Goal: Task Accomplishment & Management: Complete application form

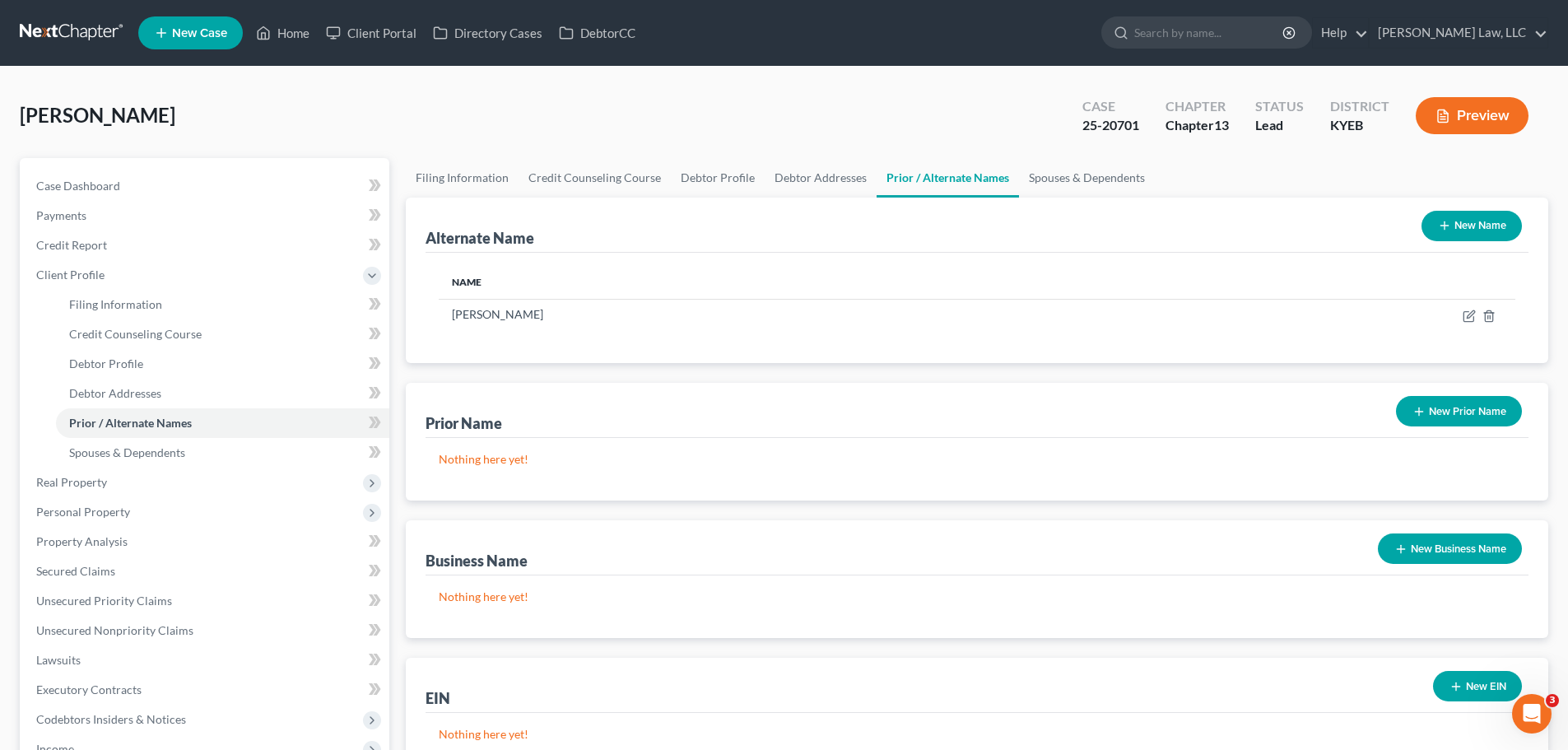
click at [189, 29] on span "New Case" at bounding box center [199, 33] width 55 height 12
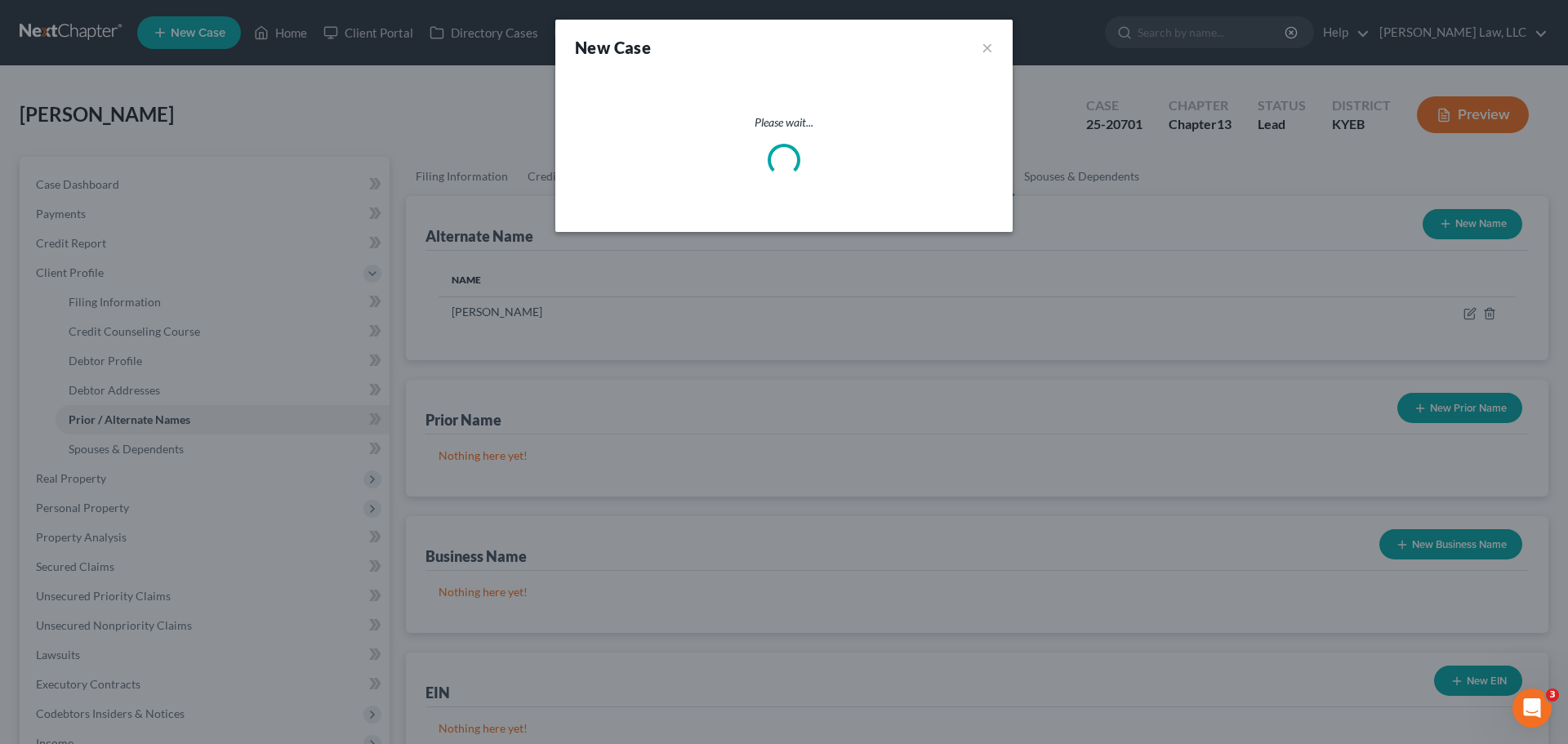
select select "32"
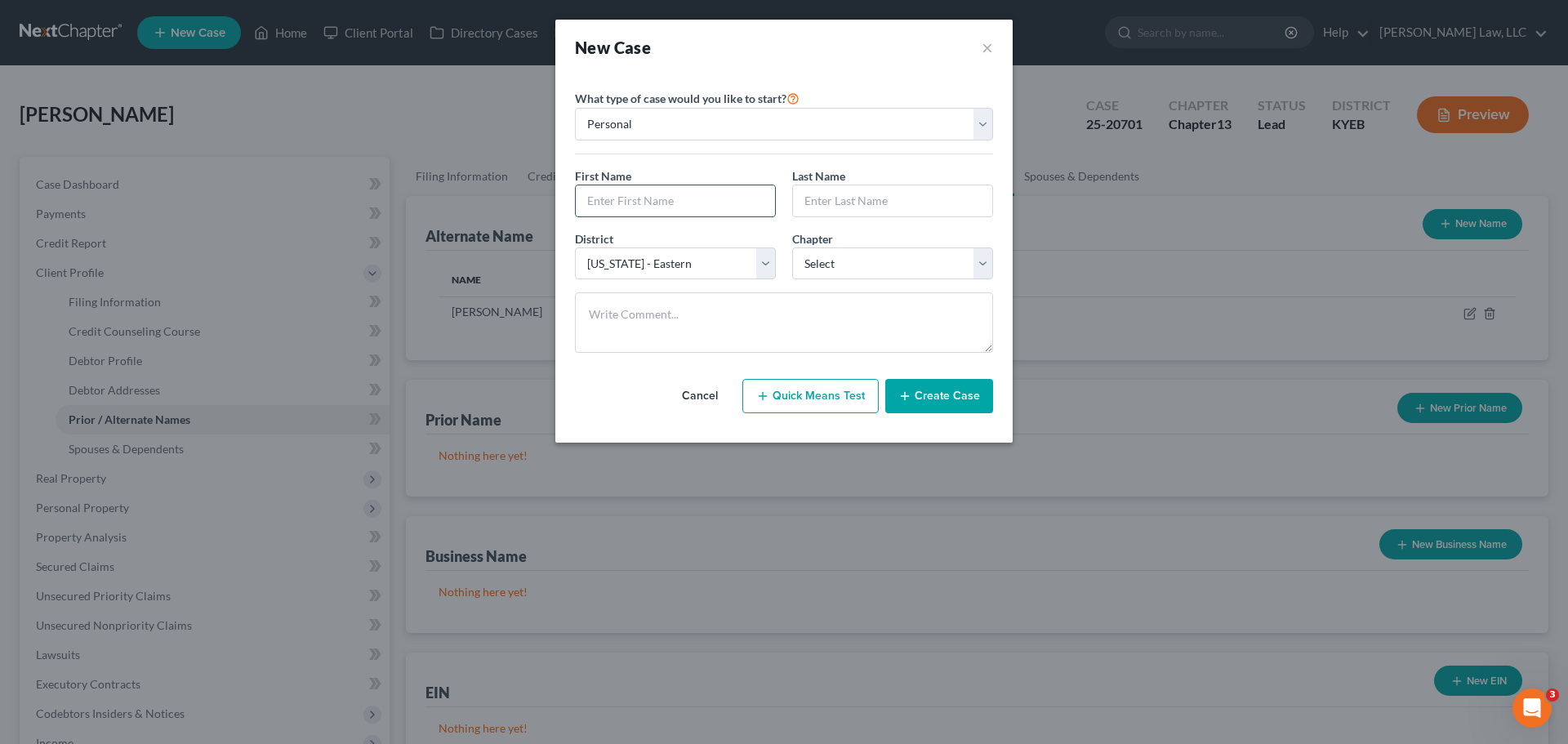
click at [622, 199] on input "text" at bounding box center [675, 201] width 199 height 31
type input "Jessica"
type input "Goodman"
select select "62"
select select "0"
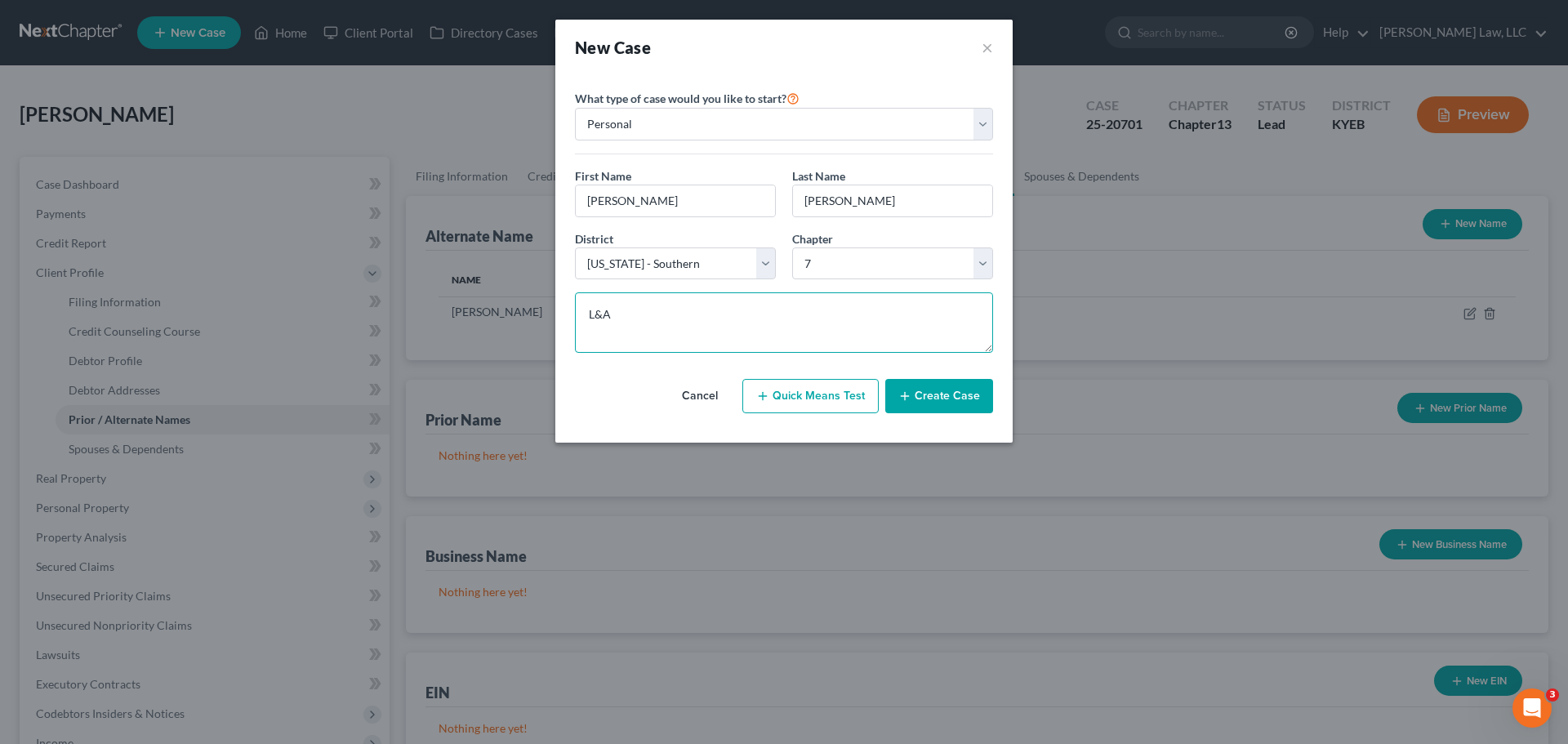
type textarea "L&A"
click at [957, 395] on button "Create Case" at bounding box center [938, 396] width 107 height 35
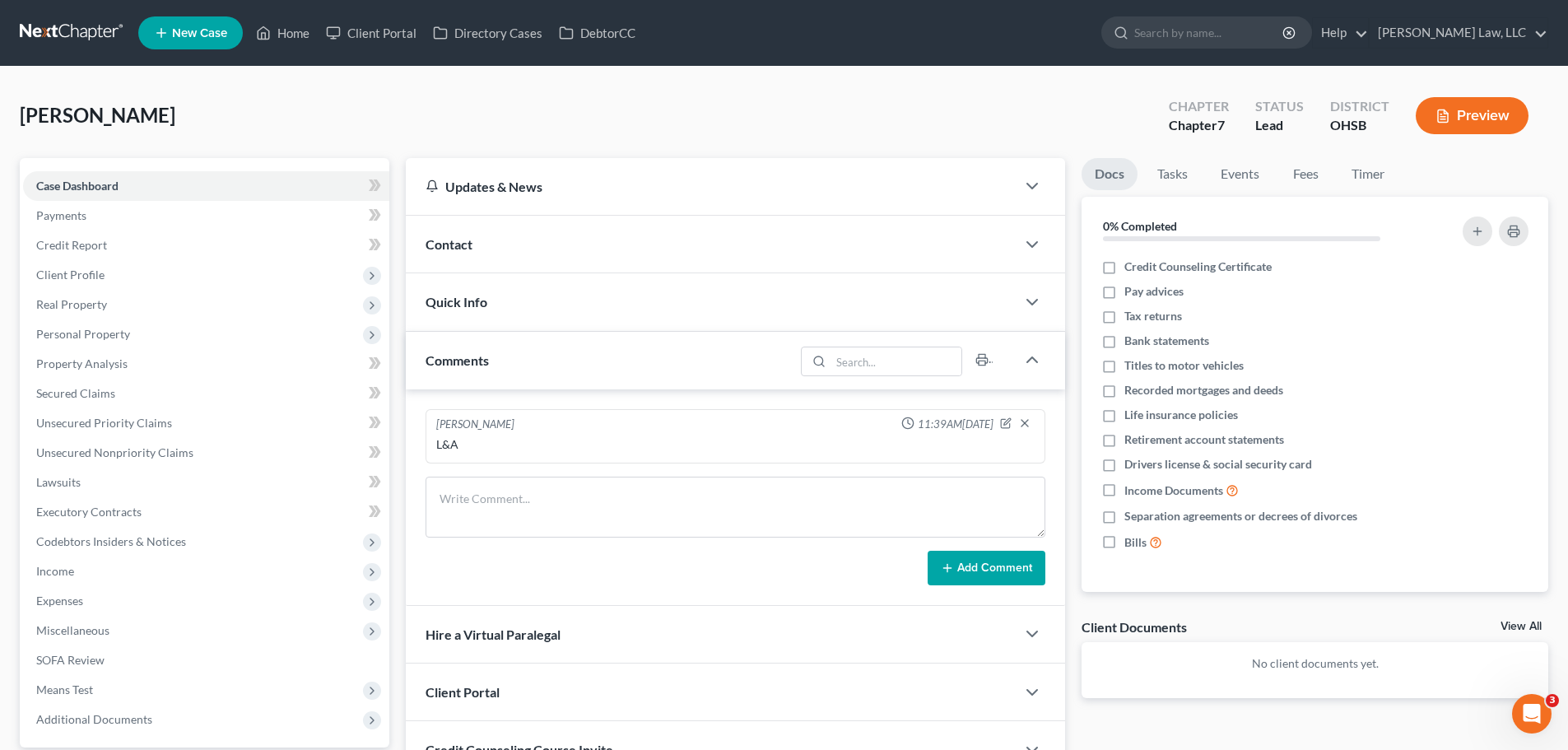
click at [477, 241] on div "Contact" at bounding box center [710, 244] width 610 height 56
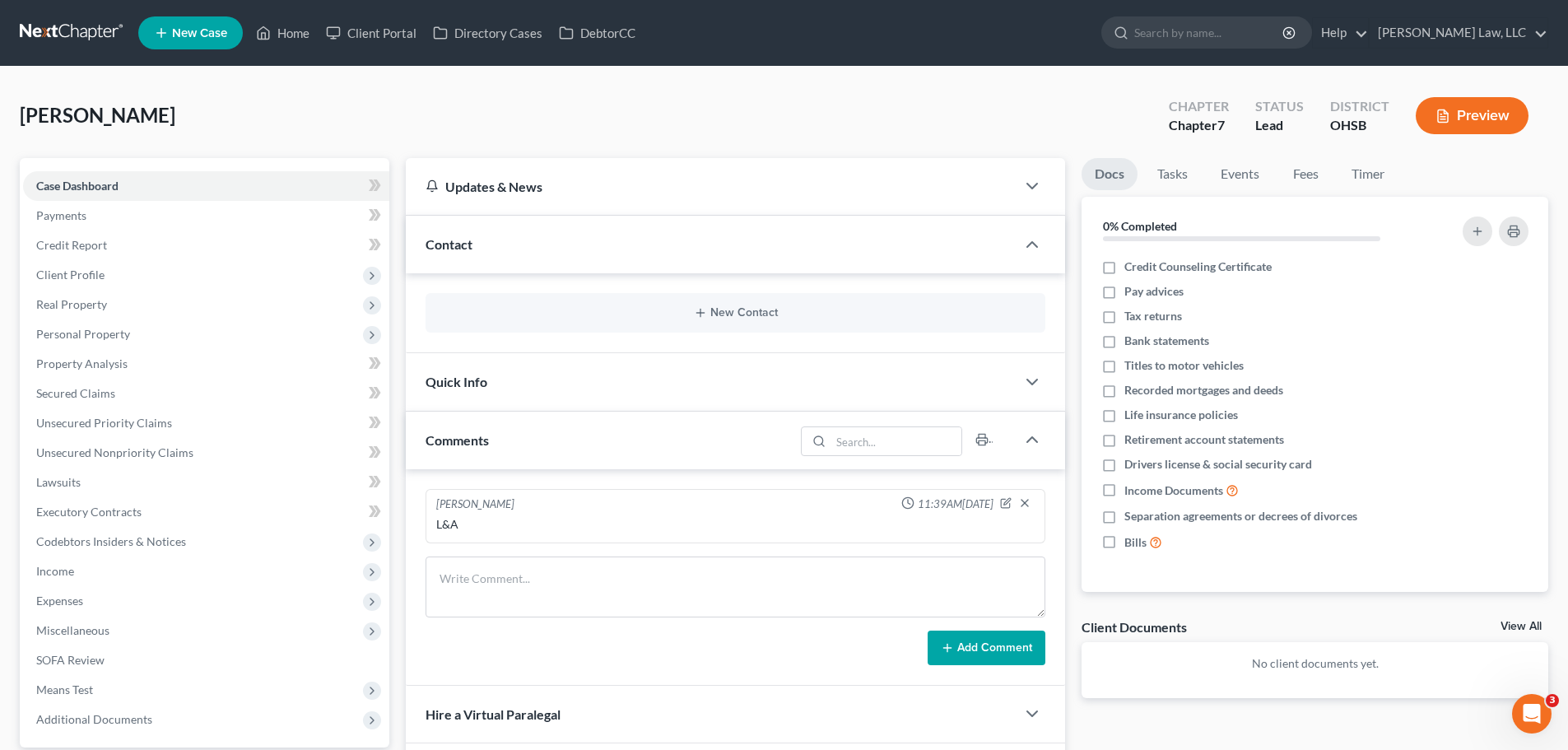
click at [680, 329] on div "New Contact" at bounding box center [735, 312] width 620 height 40
click at [709, 311] on button "New Contact" at bounding box center [735, 312] width 594 height 13
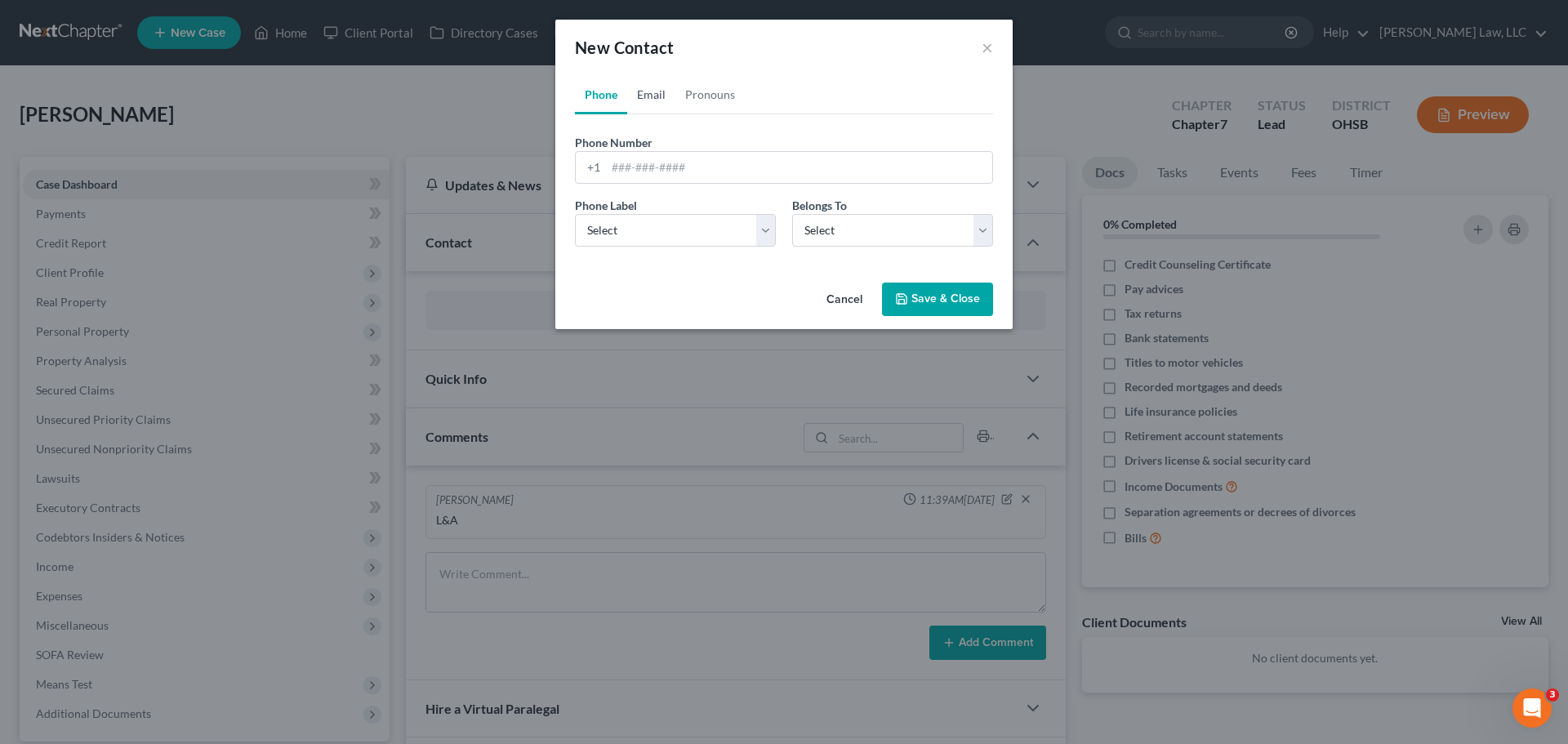
click at [657, 94] on link "Email" at bounding box center [651, 94] width 49 height 39
drag, startPoint x: 649, startPoint y: 173, endPoint x: 647, endPoint y: 182, distance: 9.2
click at [649, 173] on input "email" at bounding box center [799, 167] width 386 height 31
paste input "jessicagoodmn@gmail.com"
type input "jessicagoodmn@gmail.com"
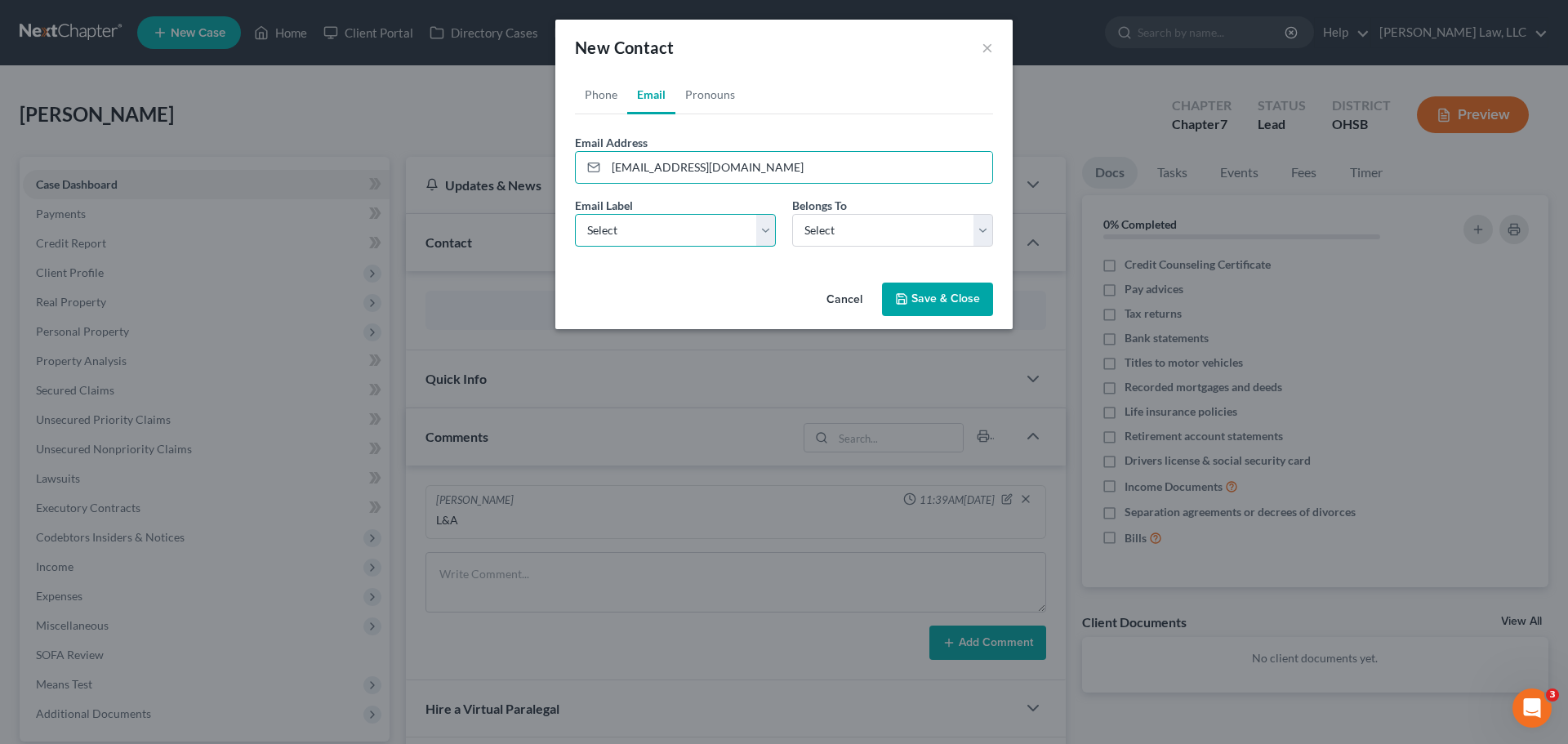
click at [641, 239] on select "Select Home Work Other" at bounding box center [675, 230] width 201 height 33
select select "0"
click at [575, 214] on select "Select Home Work Other" at bounding box center [675, 230] width 201 height 33
click at [830, 232] on select "Select Client Other" at bounding box center [892, 230] width 201 height 33
select select "0"
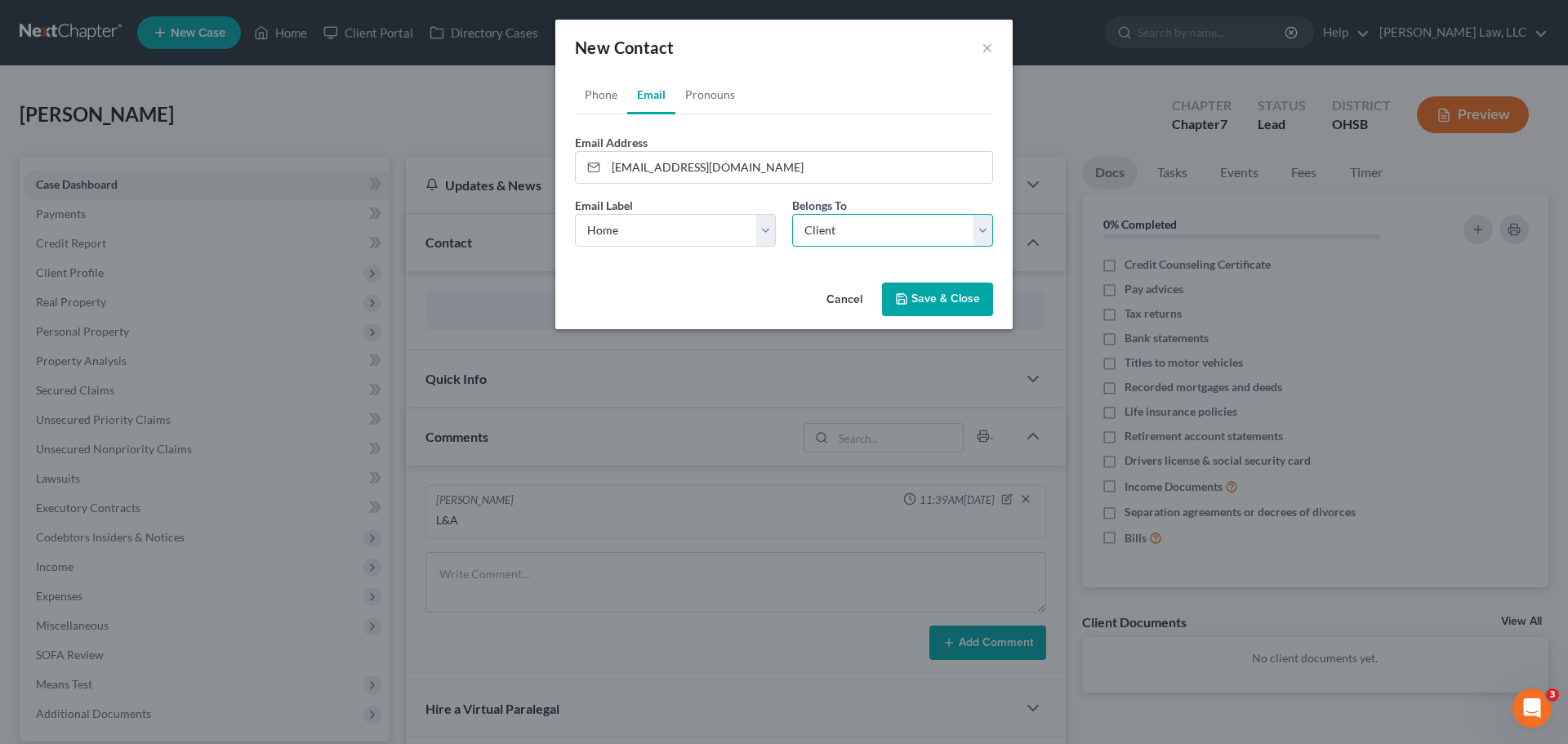
click at [792, 214] on select "Select Client Other" at bounding box center [892, 230] width 201 height 33
click at [900, 302] on polyline "button" at bounding box center [902, 302] width 6 height 4
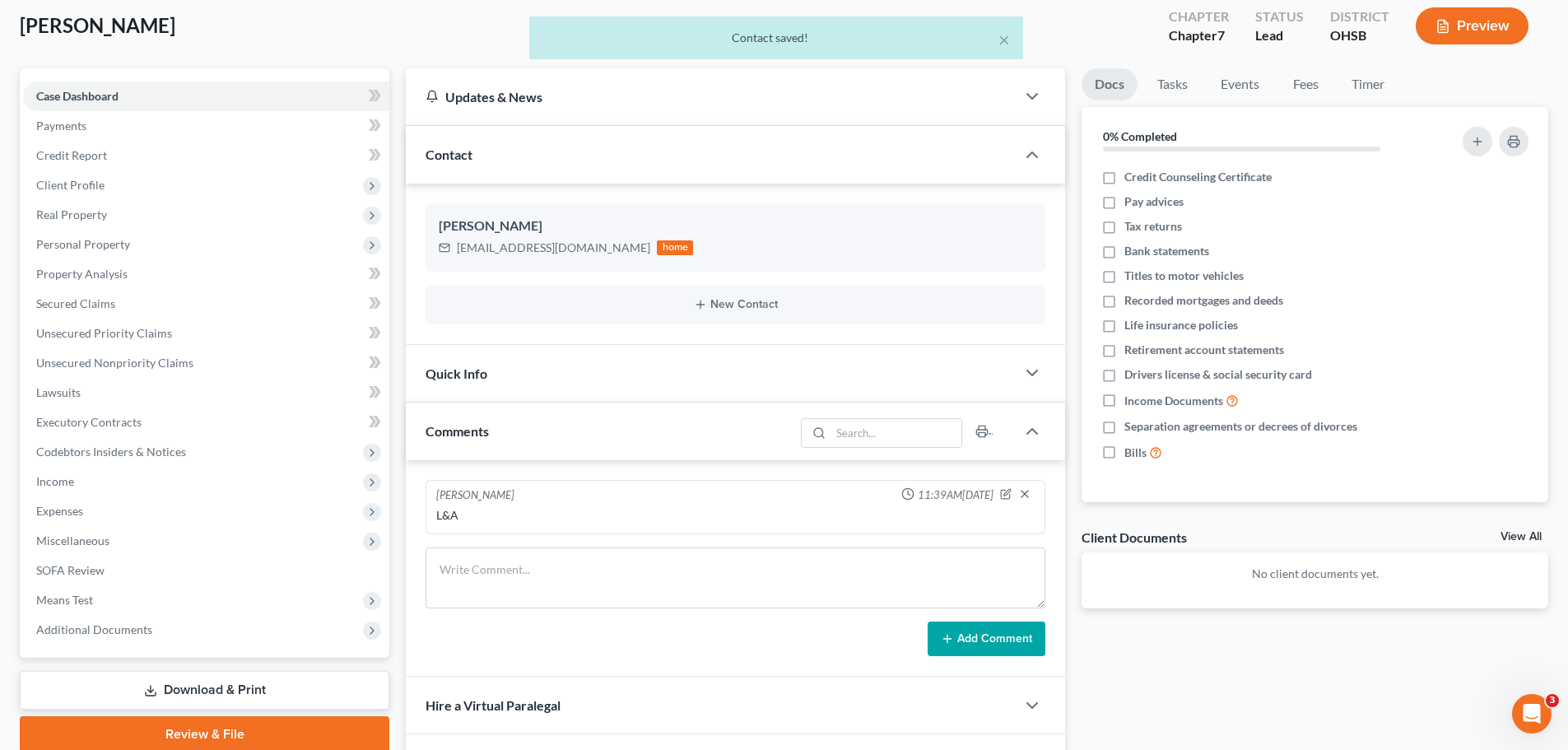
scroll to position [311, 0]
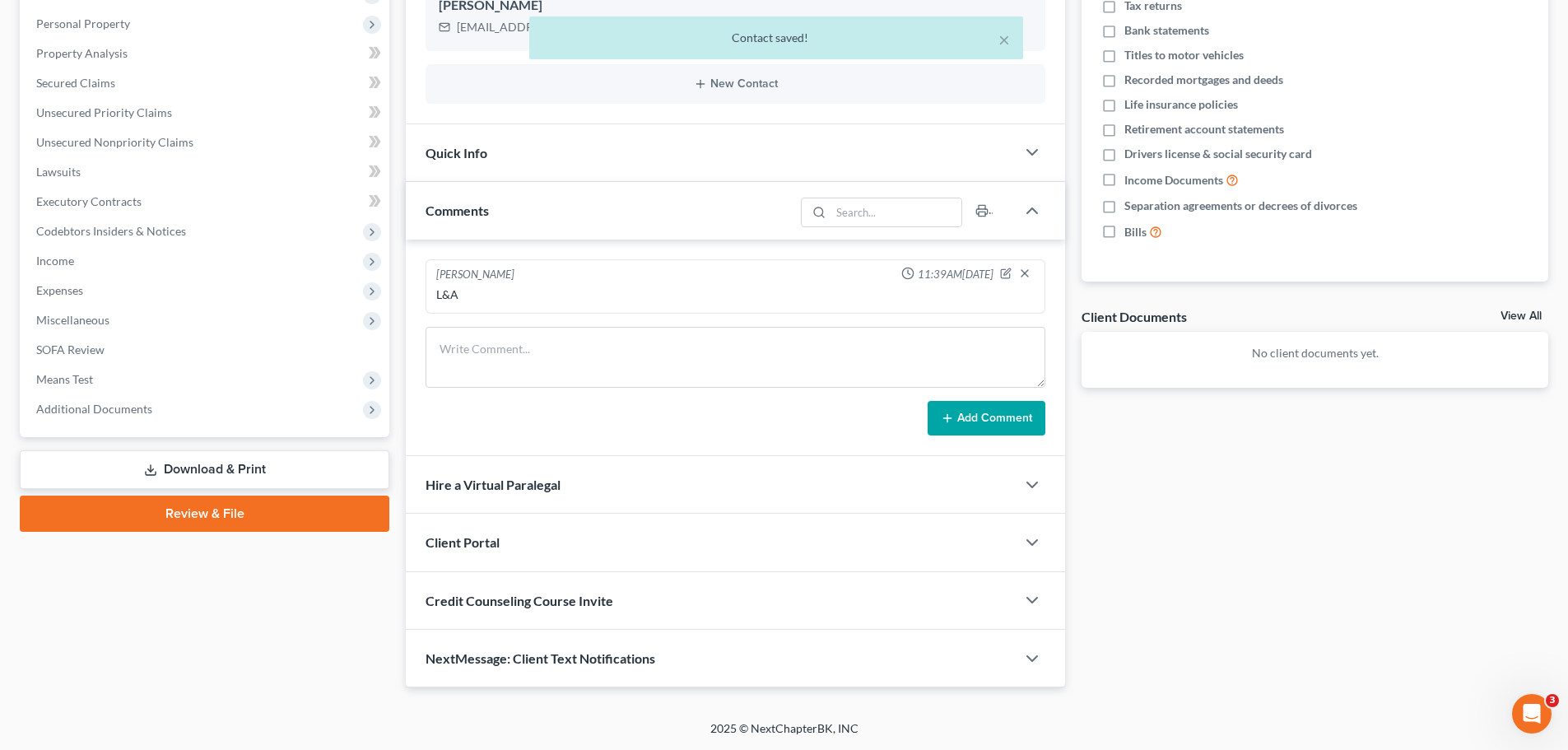
click at [514, 538] on div "Client Portal" at bounding box center [710, 542] width 610 height 56
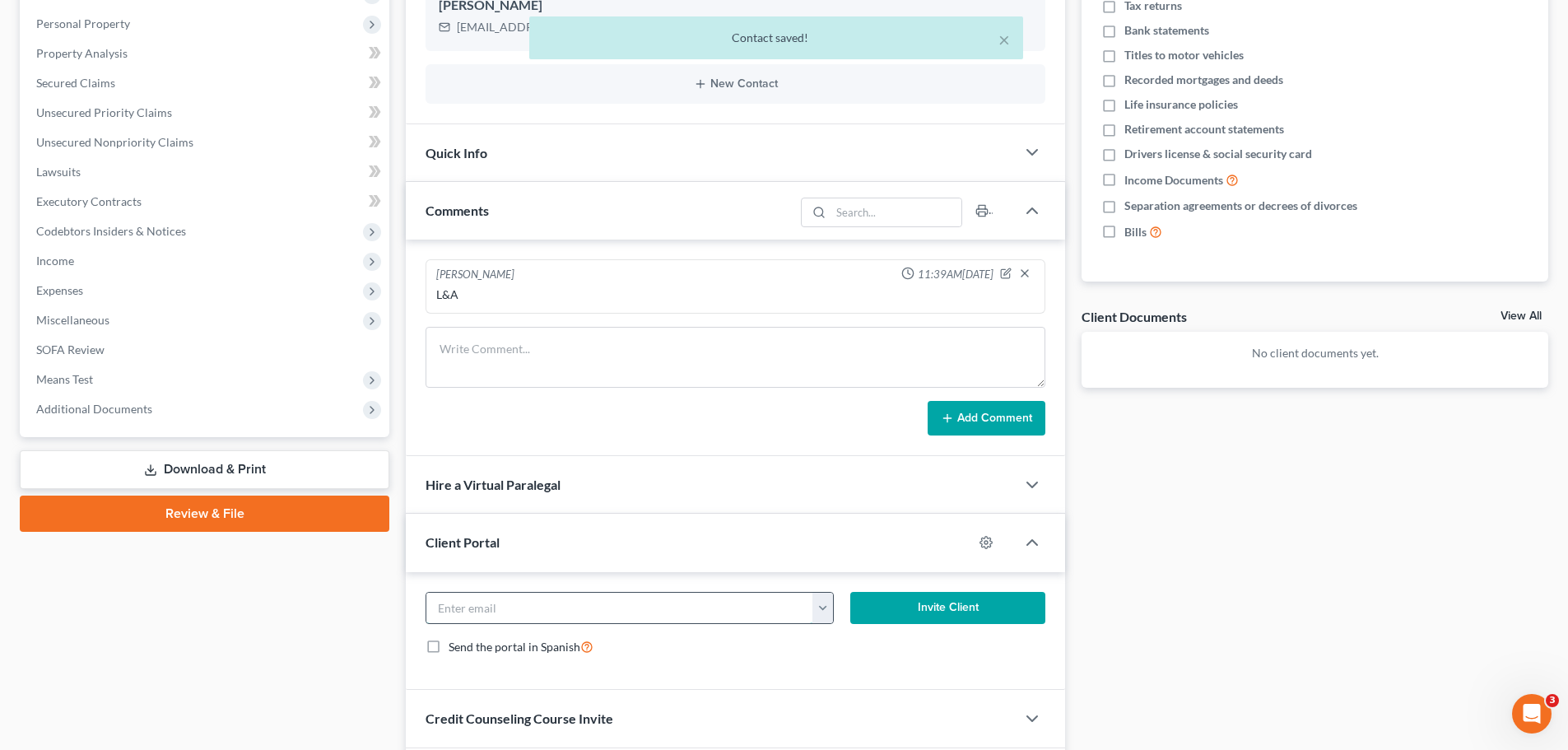
click at [526, 600] on input "email" at bounding box center [619, 608] width 387 height 31
paste input "jessicagoodmn@gmail.com"
type input "jessicagoodmn@gmail.com"
click at [912, 585] on div "jessicagoodmn@gmail.com jessicagoodmn@gmail.com Invite Client Send the portal i…" at bounding box center [735, 631] width 659 height 119
click at [912, 595] on button "Invite Client" at bounding box center [948, 608] width 196 height 33
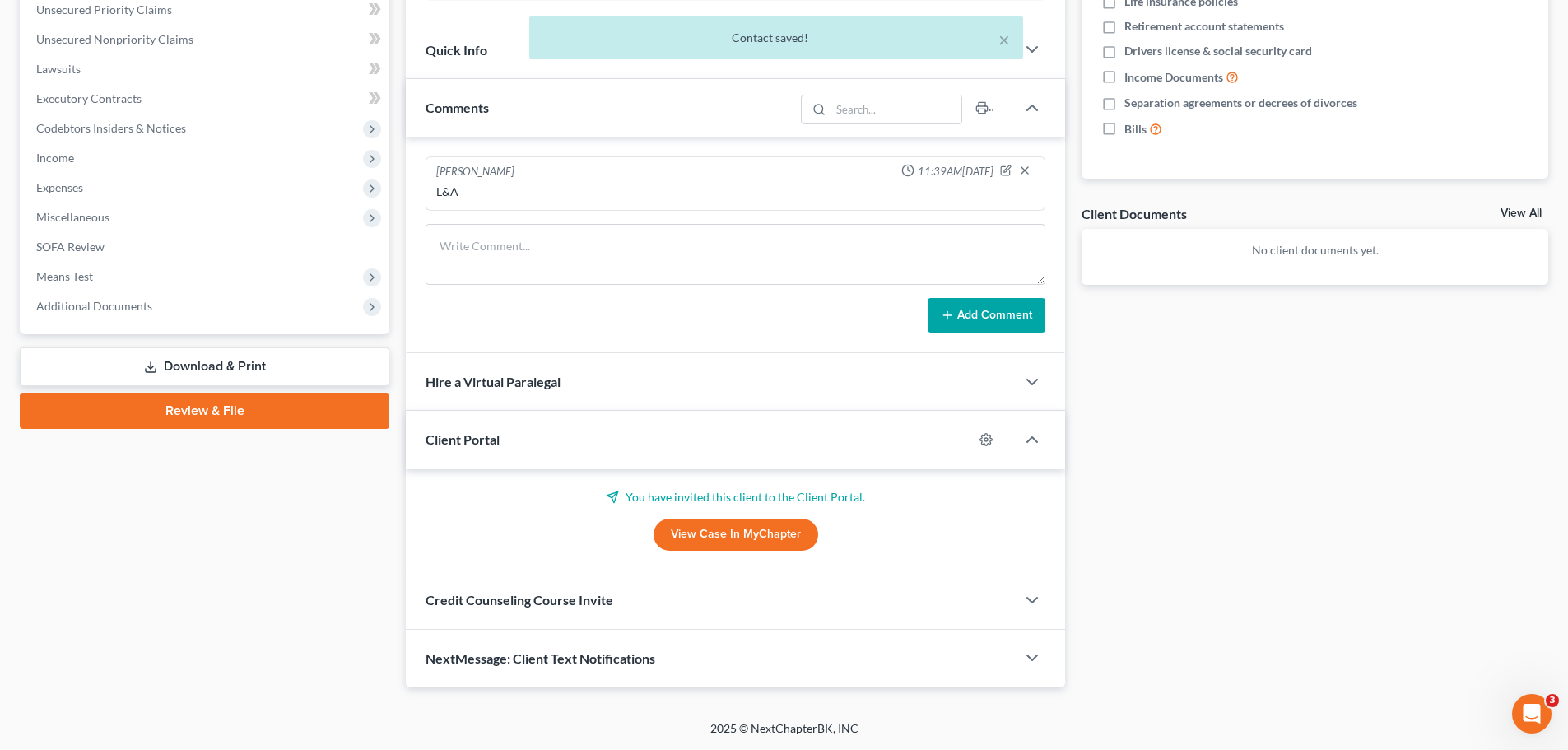
click at [555, 611] on div "Credit Counseling Course Invite" at bounding box center [710, 599] width 610 height 56
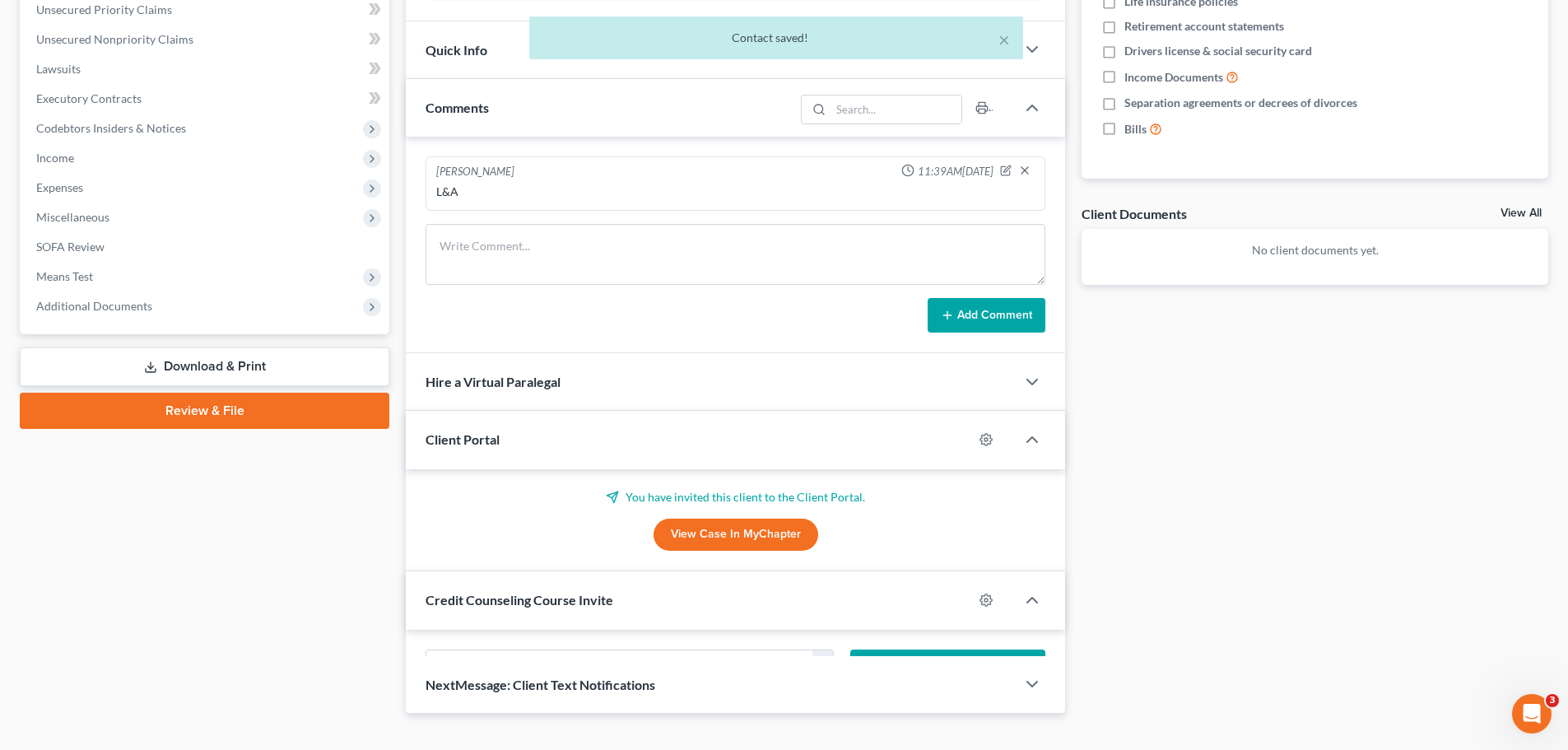
scroll to position [492, 0]
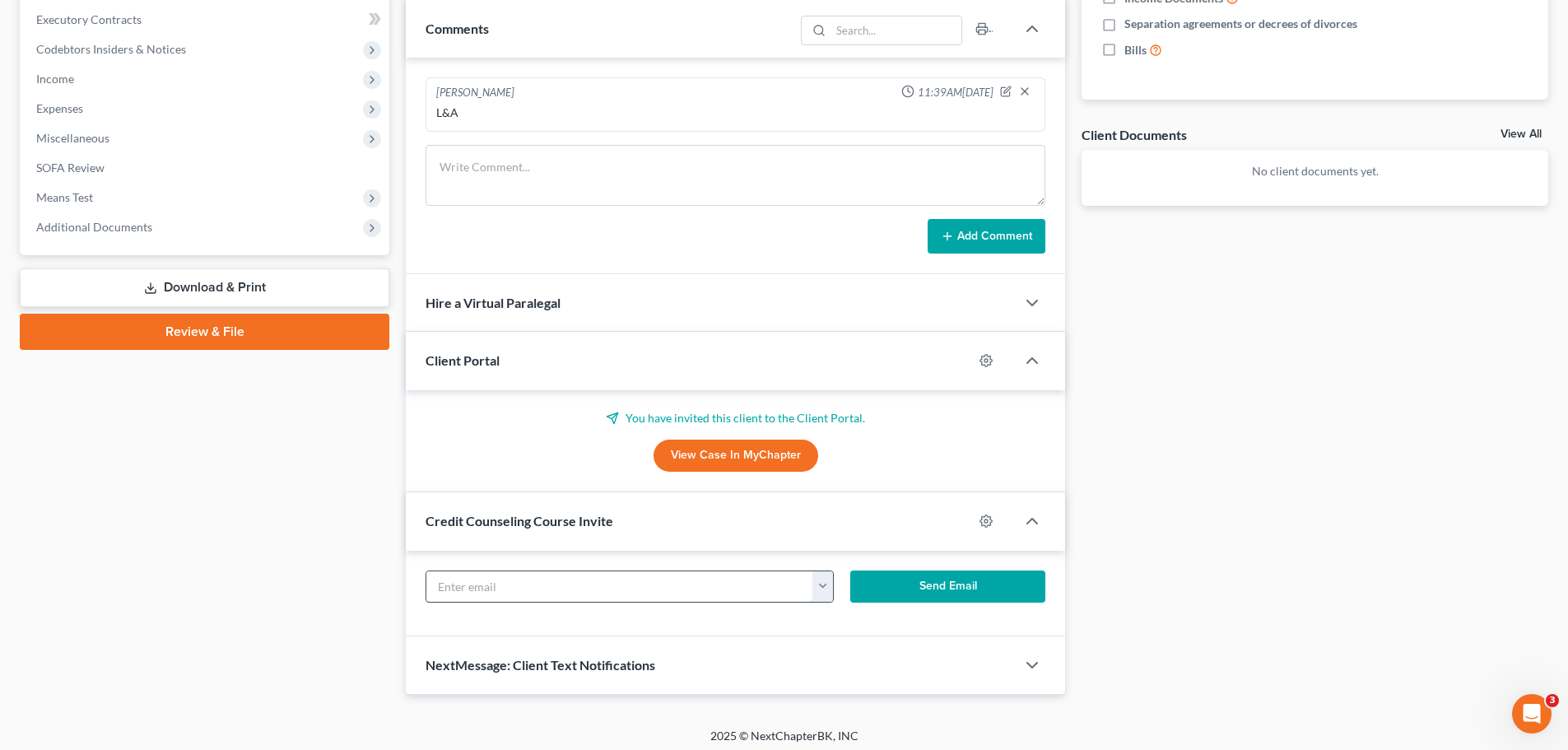
click at [554, 595] on input "text" at bounding box center [619, 586] width 387 height 31
paste input "jessicagoodmn@gmail.com"
type input "jessicagoodmn@gmail.com"
click at [929, 582] on button "Send Email" at bounding box center [948, 586] width 196 height 33
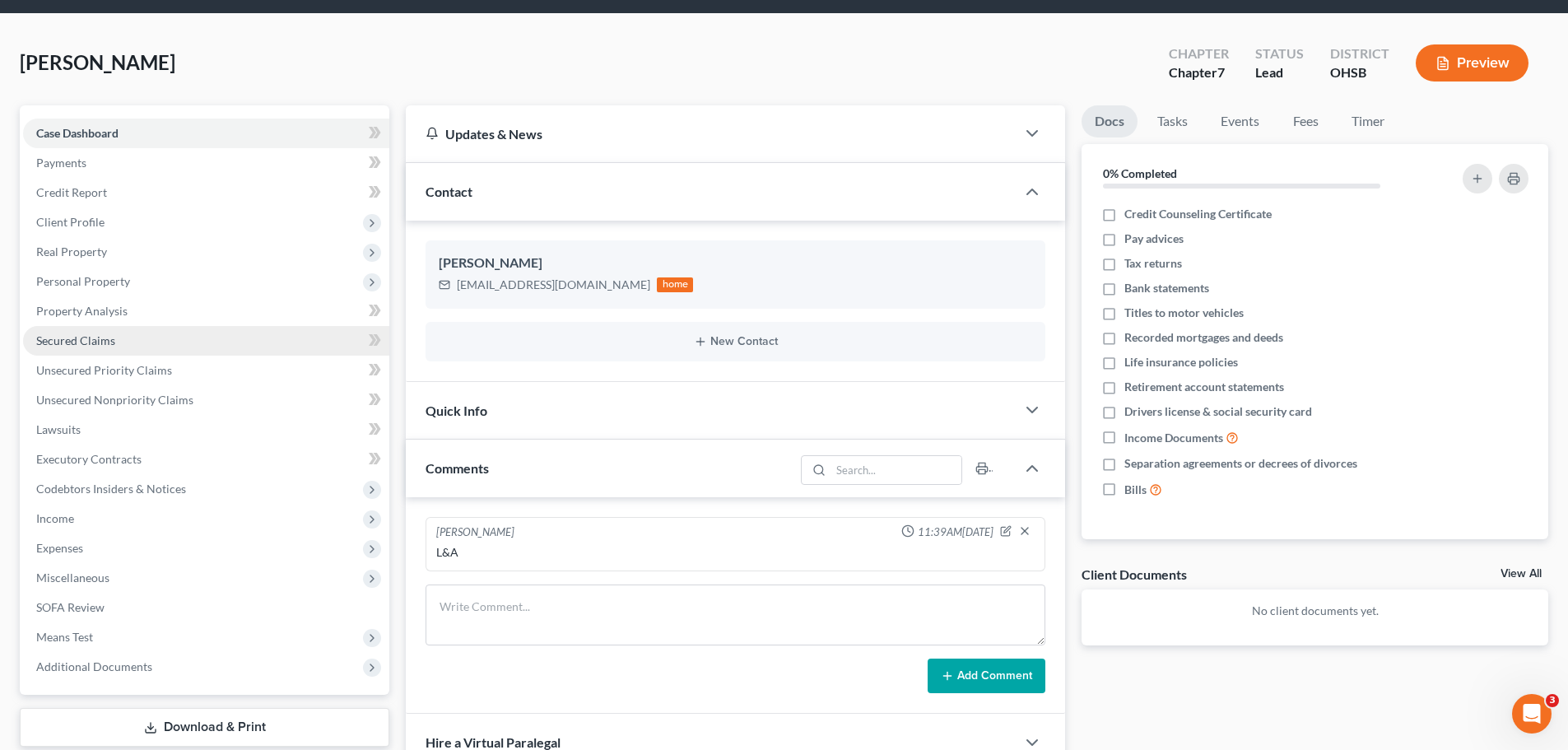
scroll to position [0, 0]
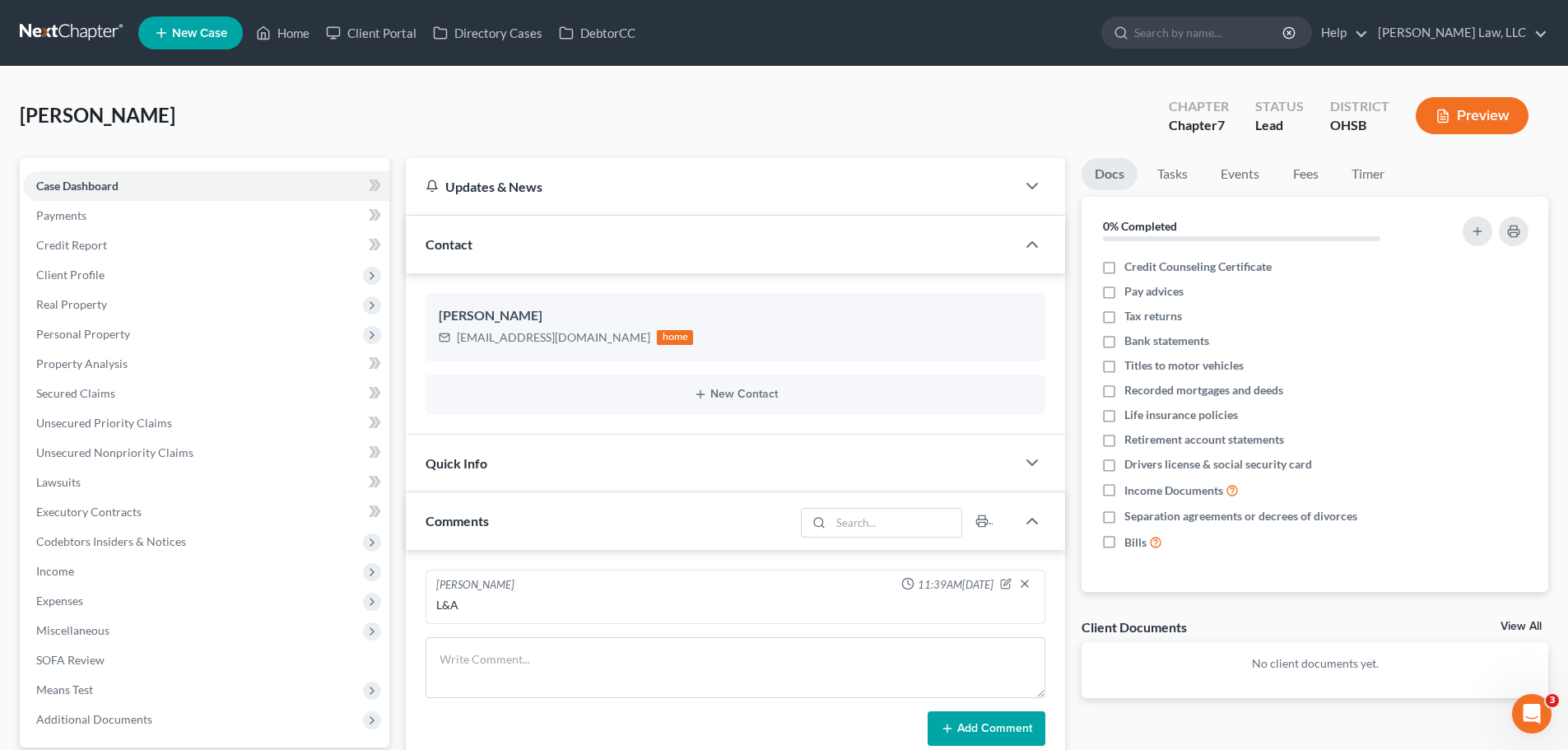
click at [453, 240] on span "Contact" at bounding box center [449, 244] width 47 height 16
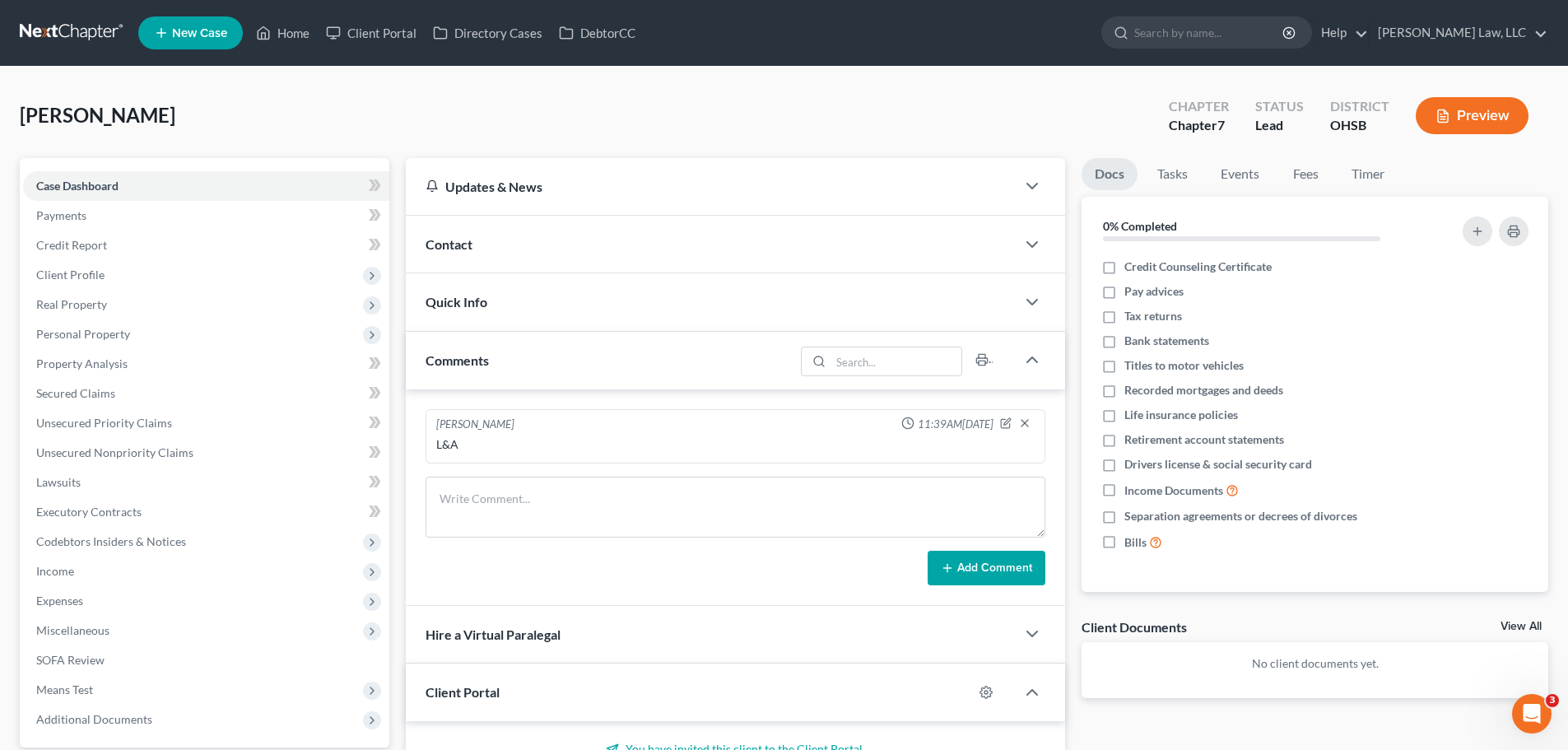
click at [453, 240] on span "Contact" at bounding box center [449, 244] width 47 height 16
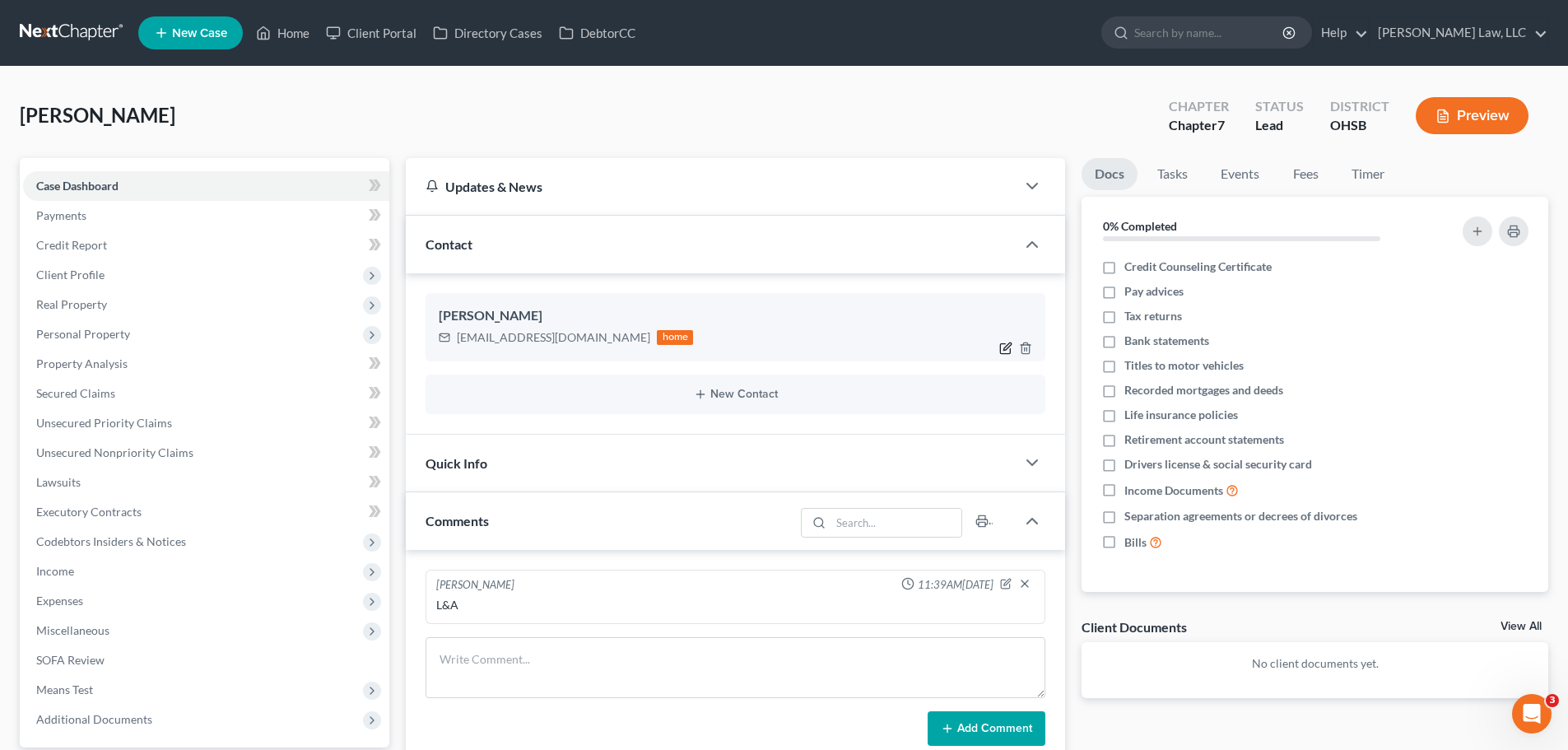
click at [1003, 343] on icon "button" at bounding box center [1006, 348] width 9 height 9
select select "0"
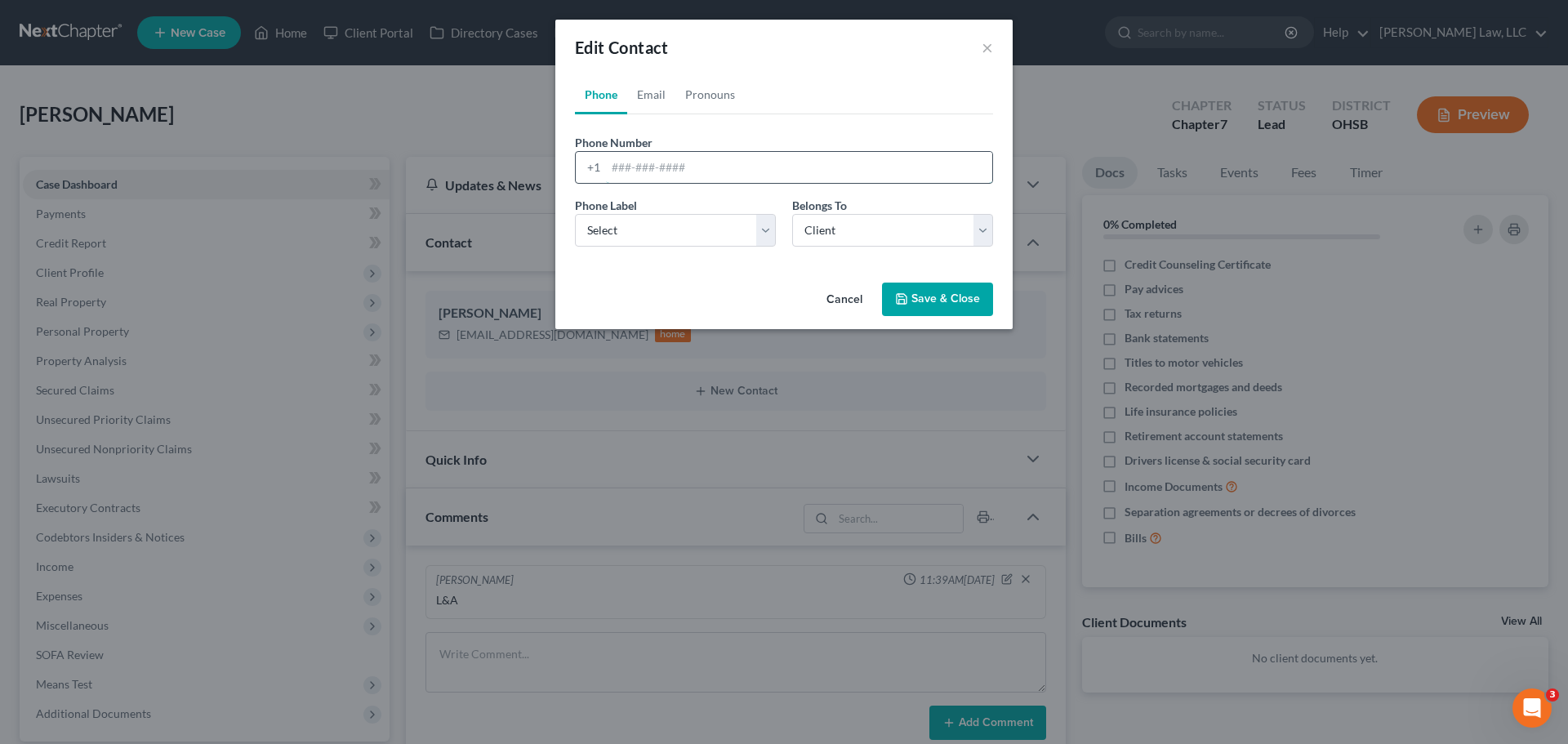
click at [616, 162] on input "tel" at bounding box center [799, 167] width 386 height 31
paste input "513-255-4461"
type input "513-255-4461"
click at [724, 223] on select "Select Mobile Home Work Other" at bounding box center [675, 230] width 201 height 33
select select "0"
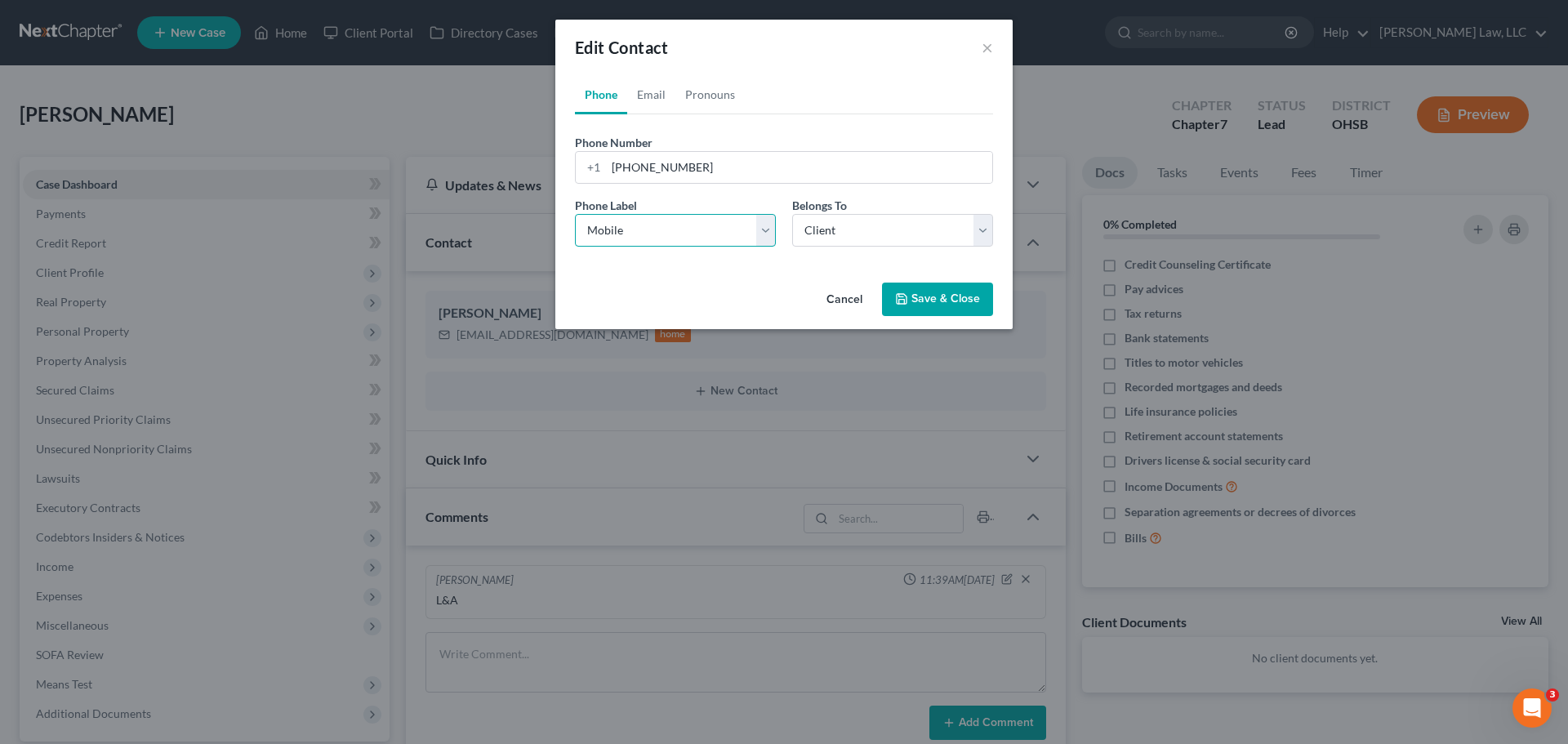
click at [575, 214] on select "Select Mobile Home Work Other" at bounding box center [675, 230] width 201 height 33
click at [855, 235] on select "Select Client Other" at bounding box center [892, 230] width 201 height 33
click at [792, 214] on select "Select Client Other" at bounding box center [892, 230] width 201 height 33
click at [889, 295] on button "Save & Close" at bounding box center [937, 300] width 111 height 35
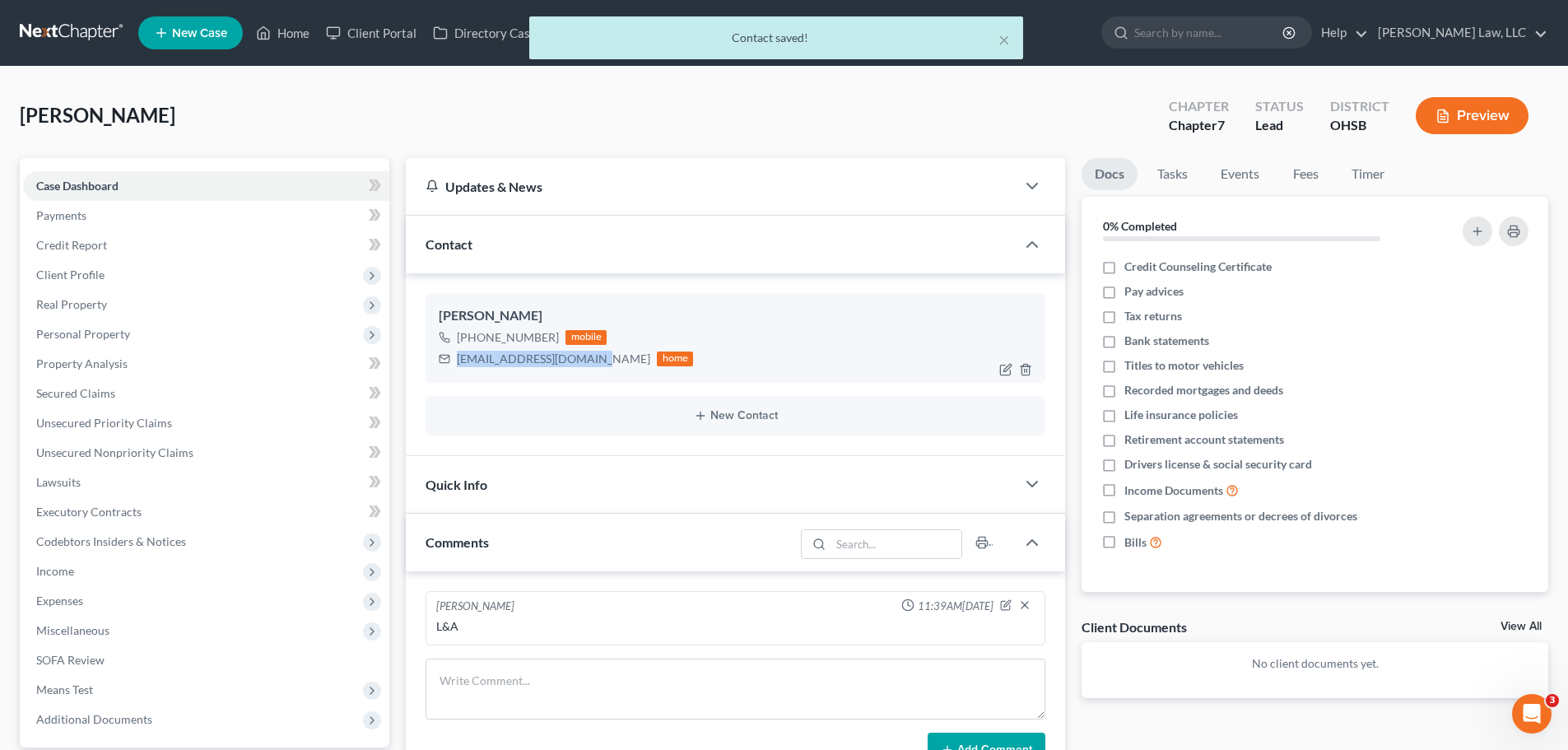
drag, startPoint x: 461, startPoint y: 361, endPoint x: 587, endPoint y: 373, distance: 126.6
click at [587, 373] on div "Jessica Goodman +1 (513) 255-4461 mobile jessicagoodmn@gmail.com home" at bounding box center [735, 337] width 620 height 88
copy div "jessicagoodmn@gmail.com"
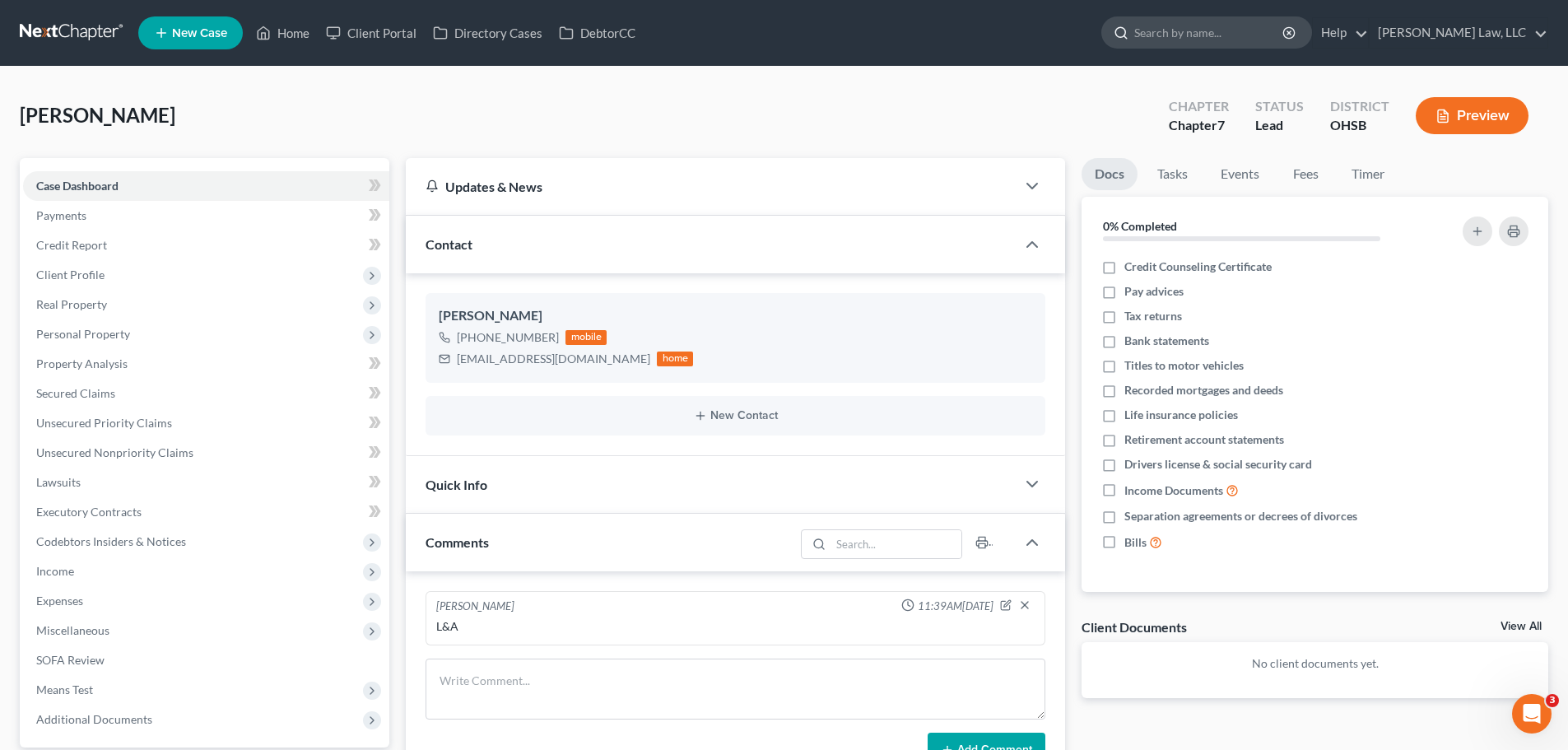
click at [1201, 46] on input "search" at bounding box center [1210, 32] width 150 height 30
type input "hensle"
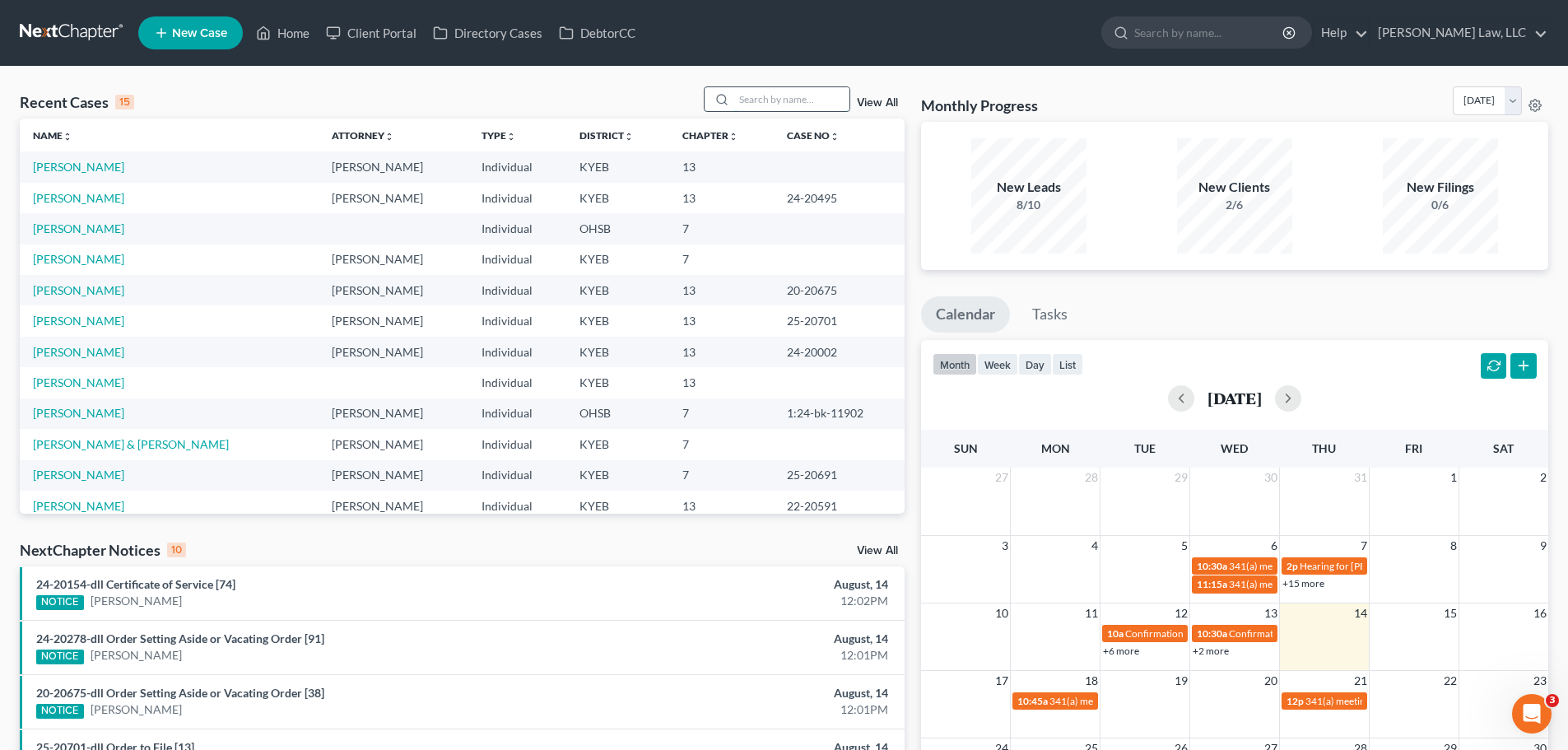
click at [779, 106] on input "search" at bounding box center [791, 99] width 115 height 24
click at [871, 104] on link "View All" at bounding box center [878, 103] width 41 height 11
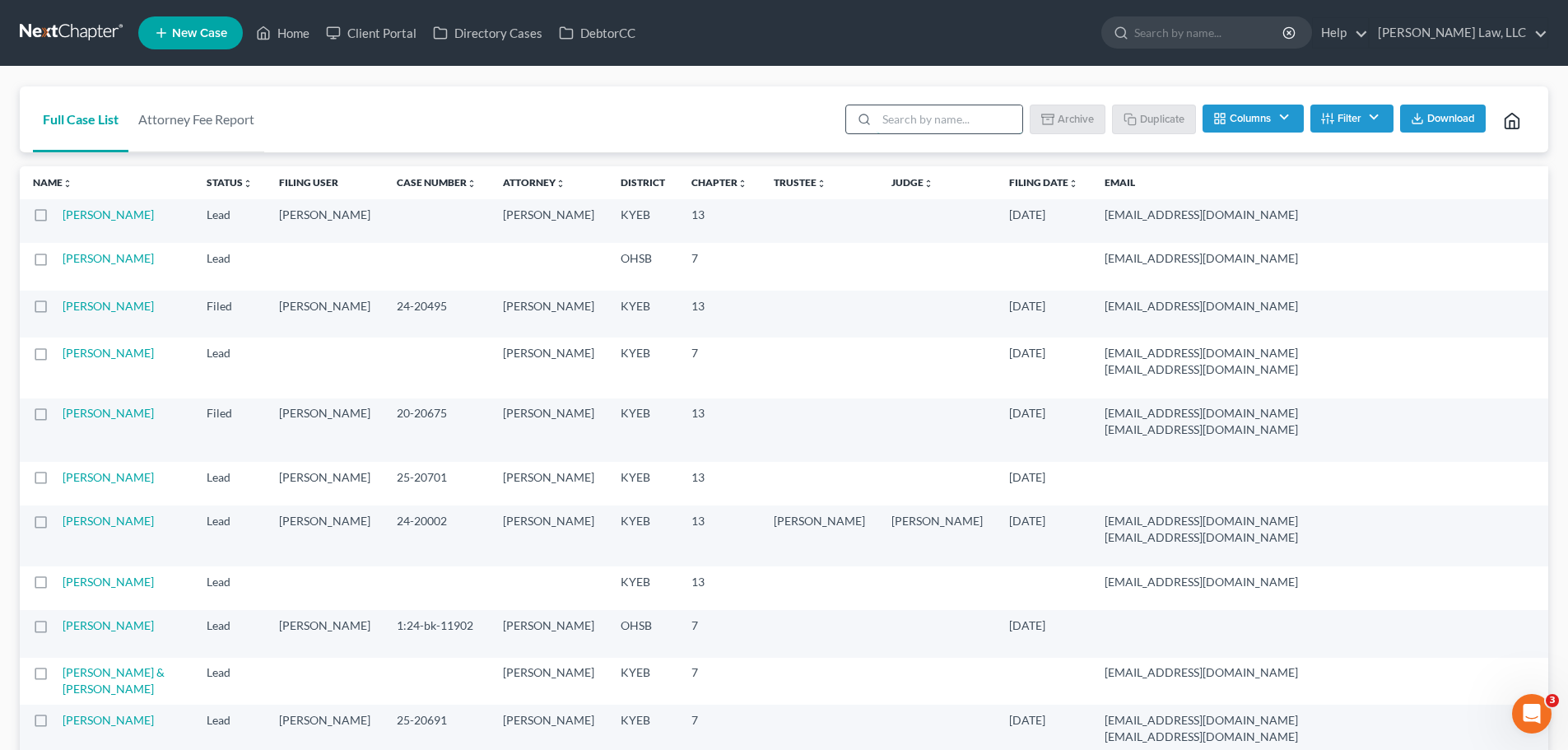
click at [934, 131] on input "search" at bounding box center [949, 120] width 146 height 28
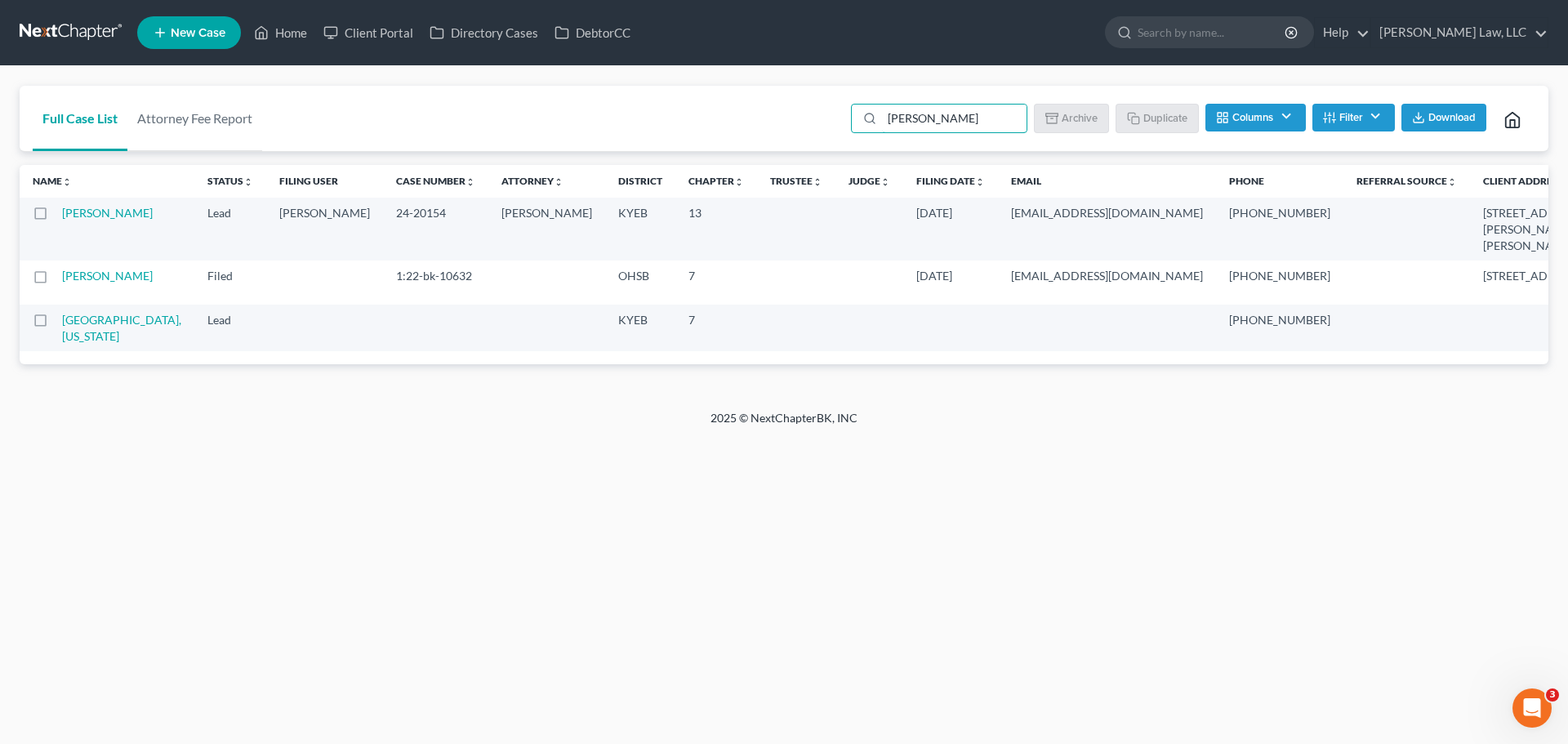
click at [55, 218] on label at bounding box center [55, 218] width 0 height 0
type input "[PERSON_NAME]"
click at [62, 216] on input "checkbox" at bounding box center [66, 210] width 10 height 10
checkbox input "true"
click at [1144, 107] on button "Duplicate" at bounding box center [1157, 118] width 81 height 28
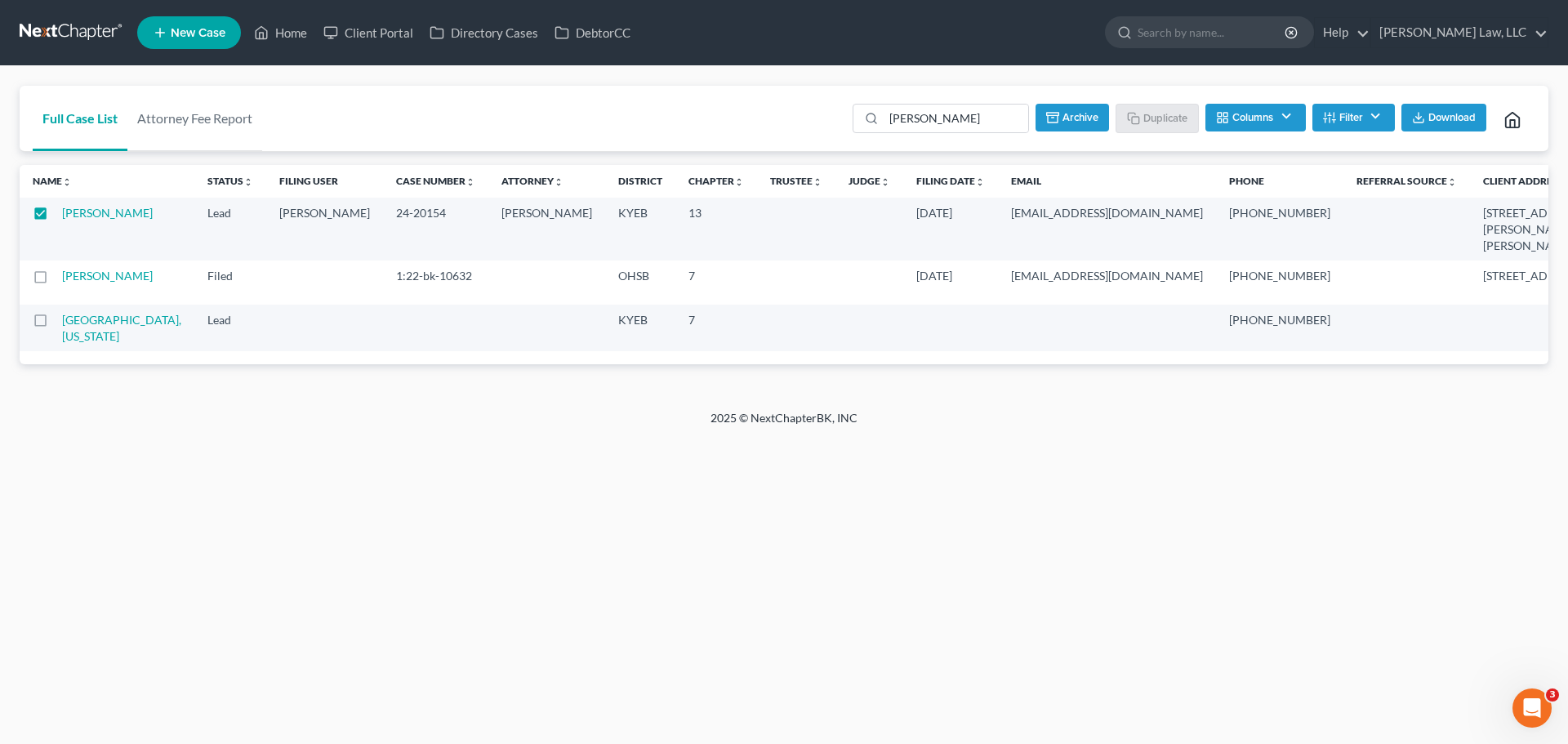
click at [77, 32] on link at bounding box center [72, 32] width 105 height 29
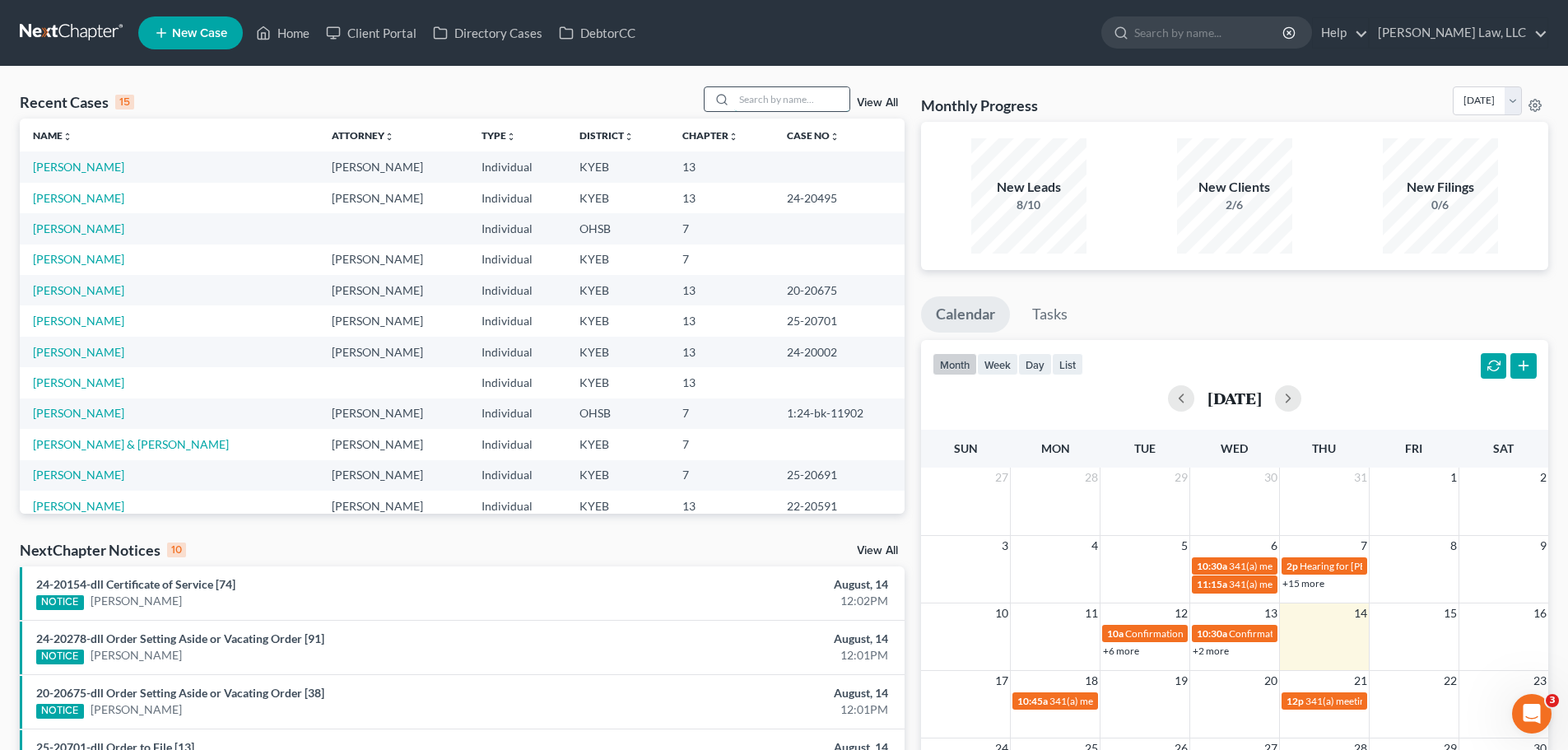
click at [770, 96] on input "search" at bounding box center [791, 99] width 115 height 24
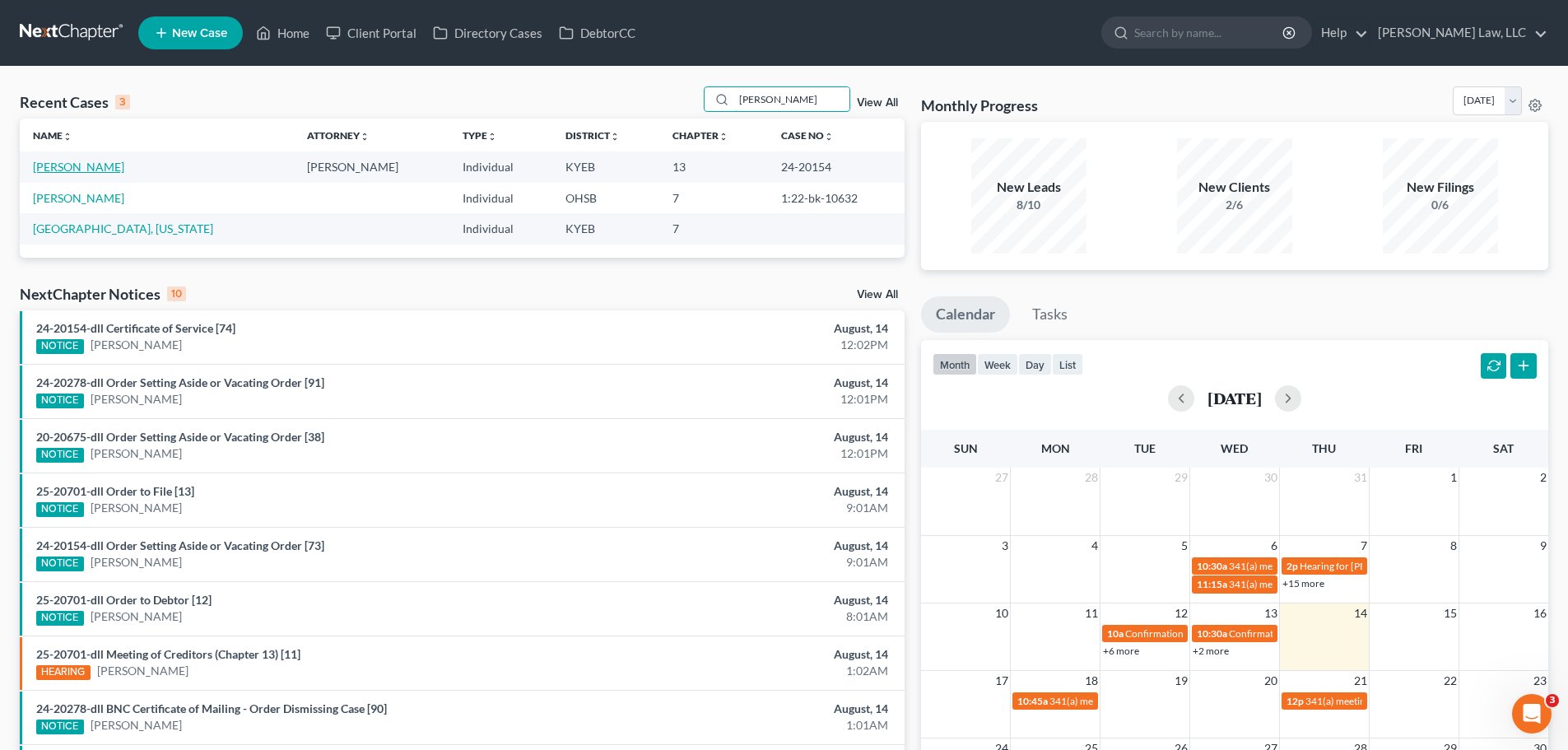
type input "[PERSON_NAME]"
click at [72, 168] on link "[PERSON_NAME]" at bounding box center [78, 167] width 91 height 14
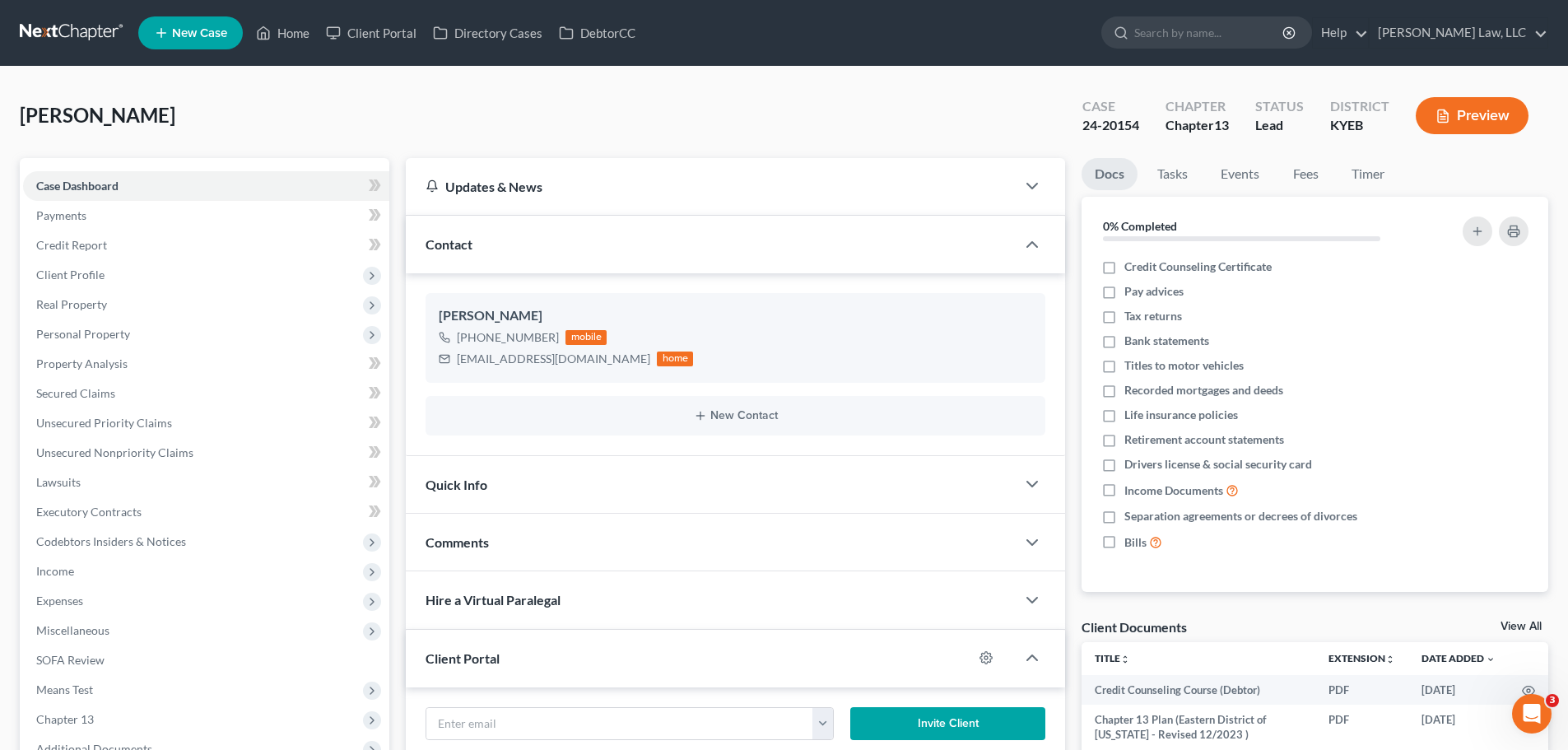
scroll to position [928, 0]
click at [47, 28] on link at bounding box center [72, 32] width 105 height 29
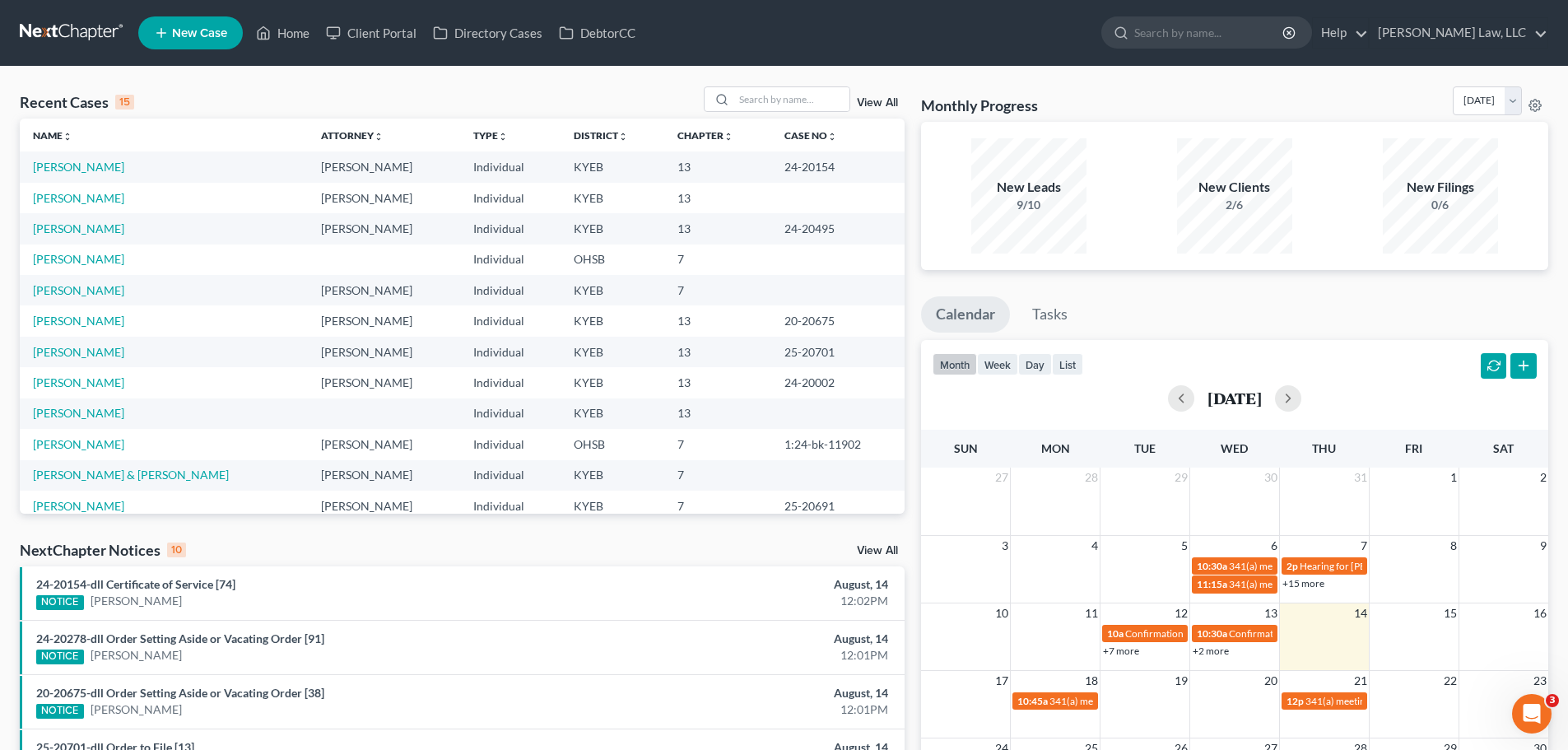
click at [885, 104] on link "View All" at bounding box center [878, 103] width 41 height 11
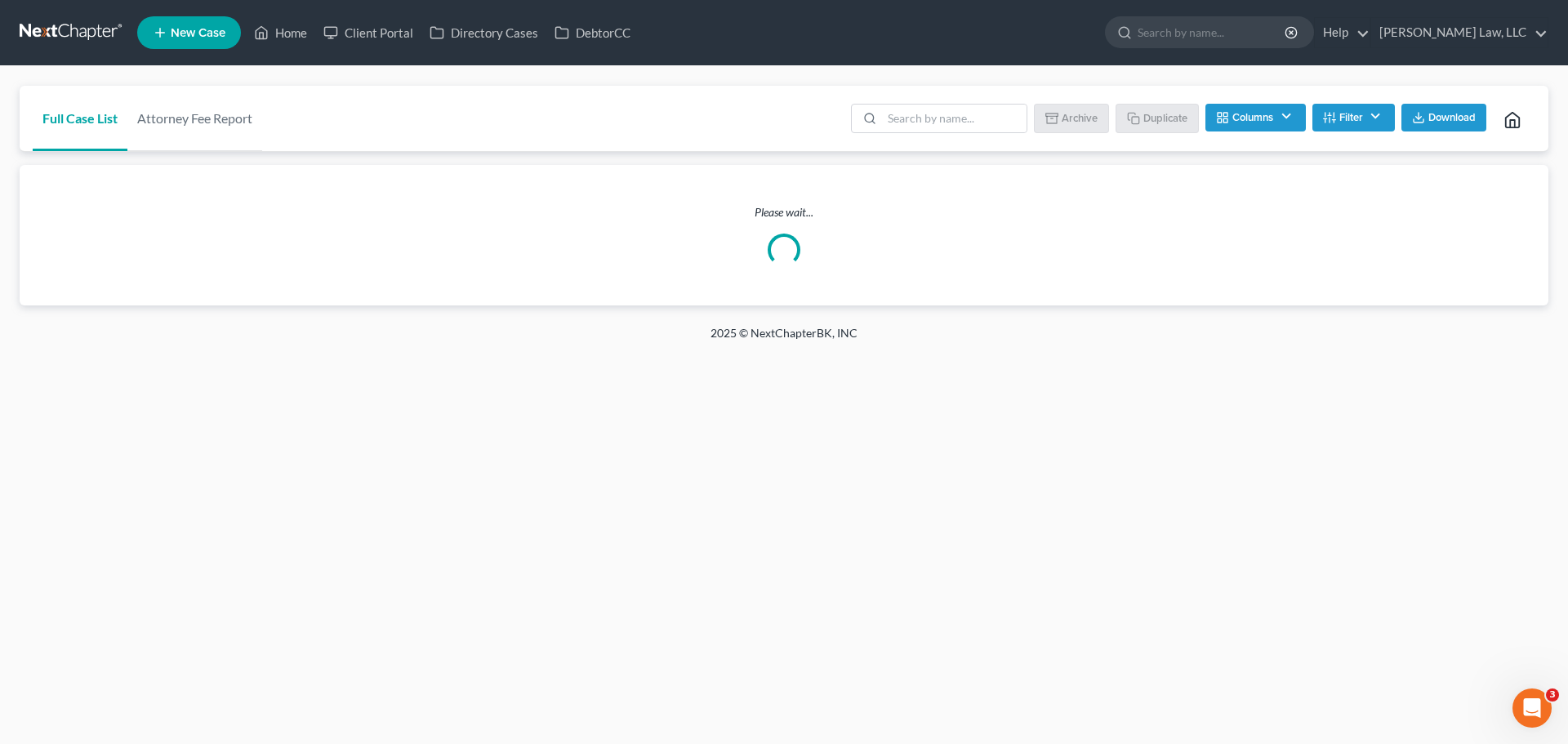
click at [927, 137] on ul "Batch Download Archive Un-archive Duplicate Columns Attorney Case Number Area O…" at bounding box center [1191, 120] width 688 height 39
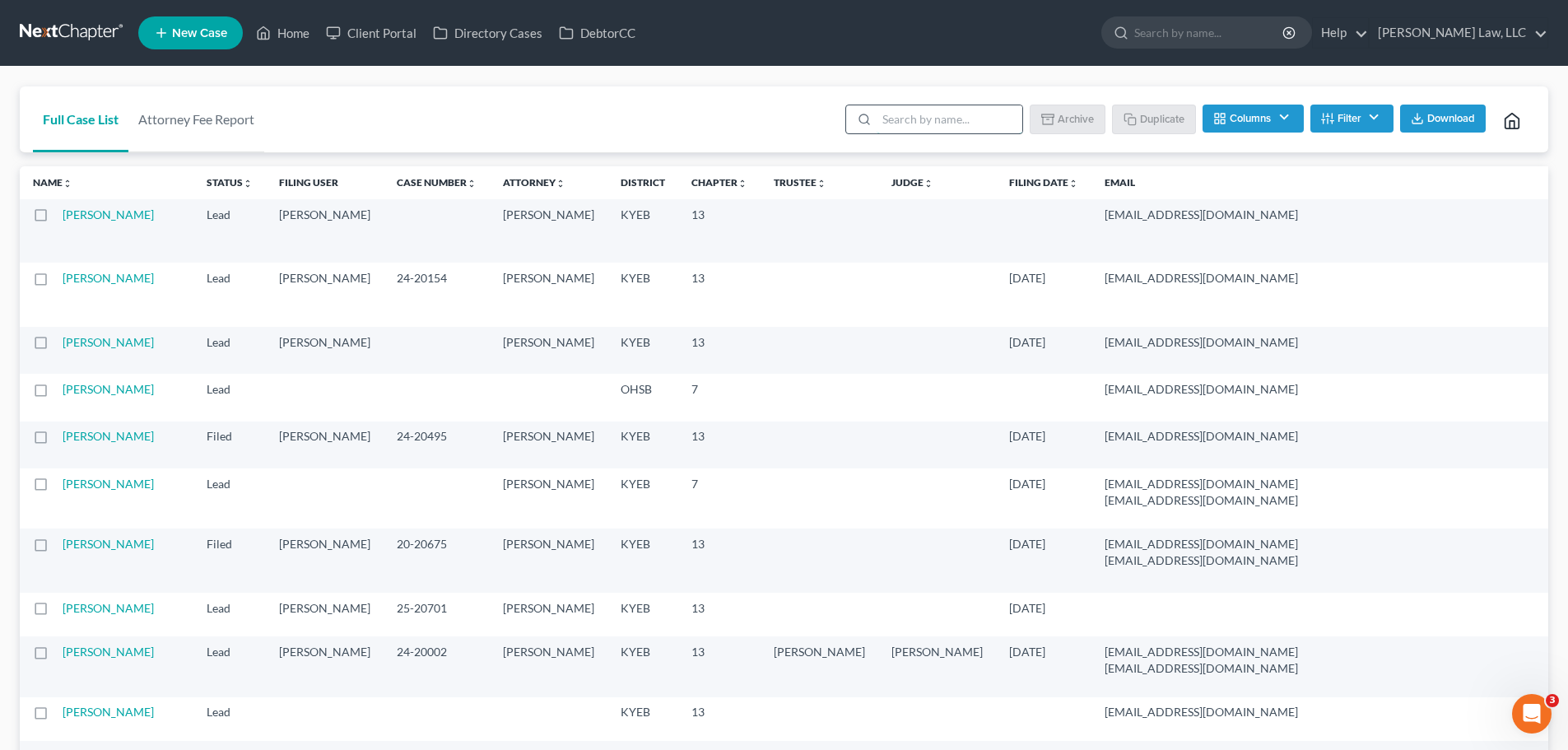
click at [937, 122] on input "search" at bounding box center [949, 120] width 146 height 28
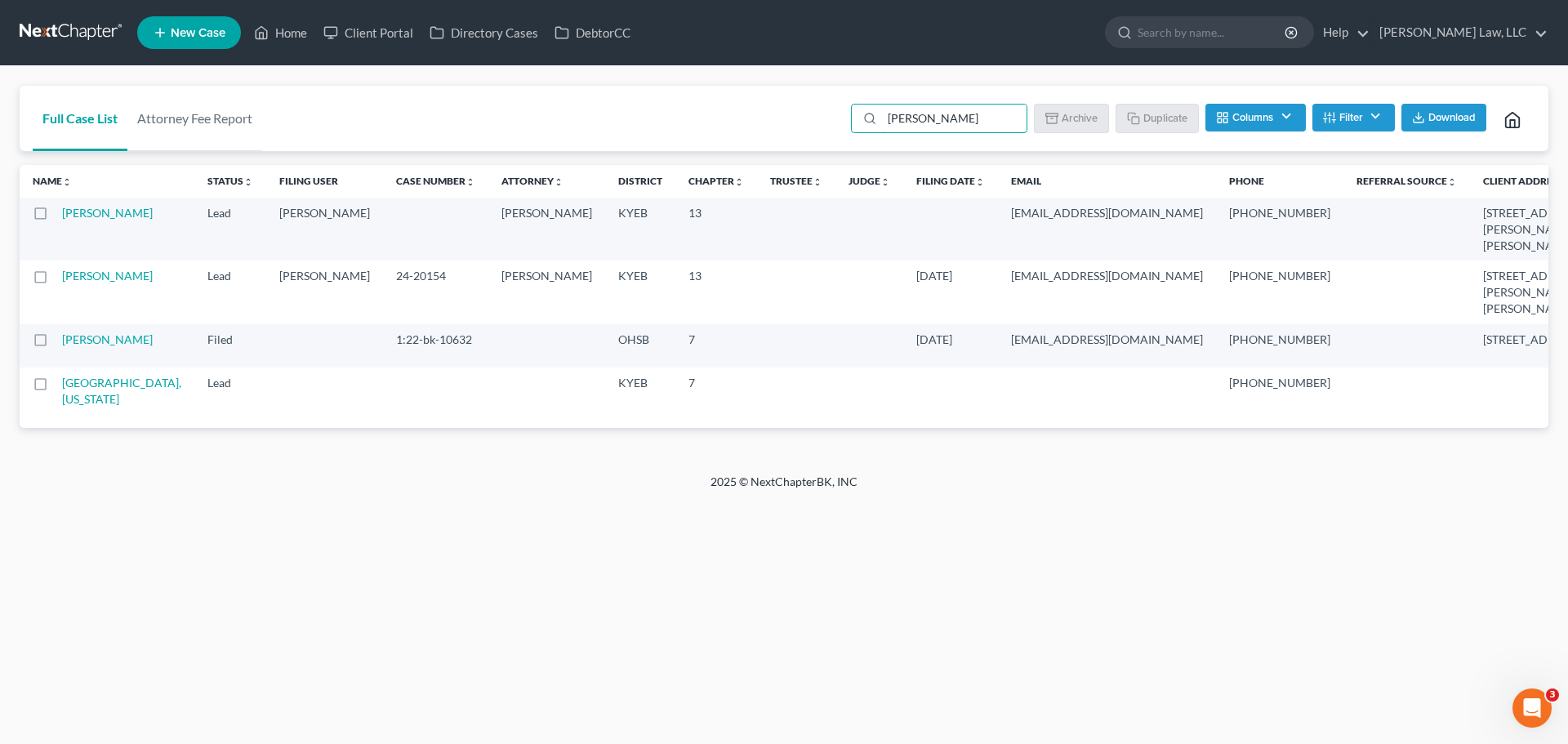
click at [55, 280] on label at bounding box center [55, 280] width 0 height 0
type input "[PERSON_NAME]"
click at [62, 277] on input "checkbox" at bounding box center [66, 273] width 10 height 10
click at [1068, 116] on button "Archive" at bounding box center [1073, 118] width 74 height 28
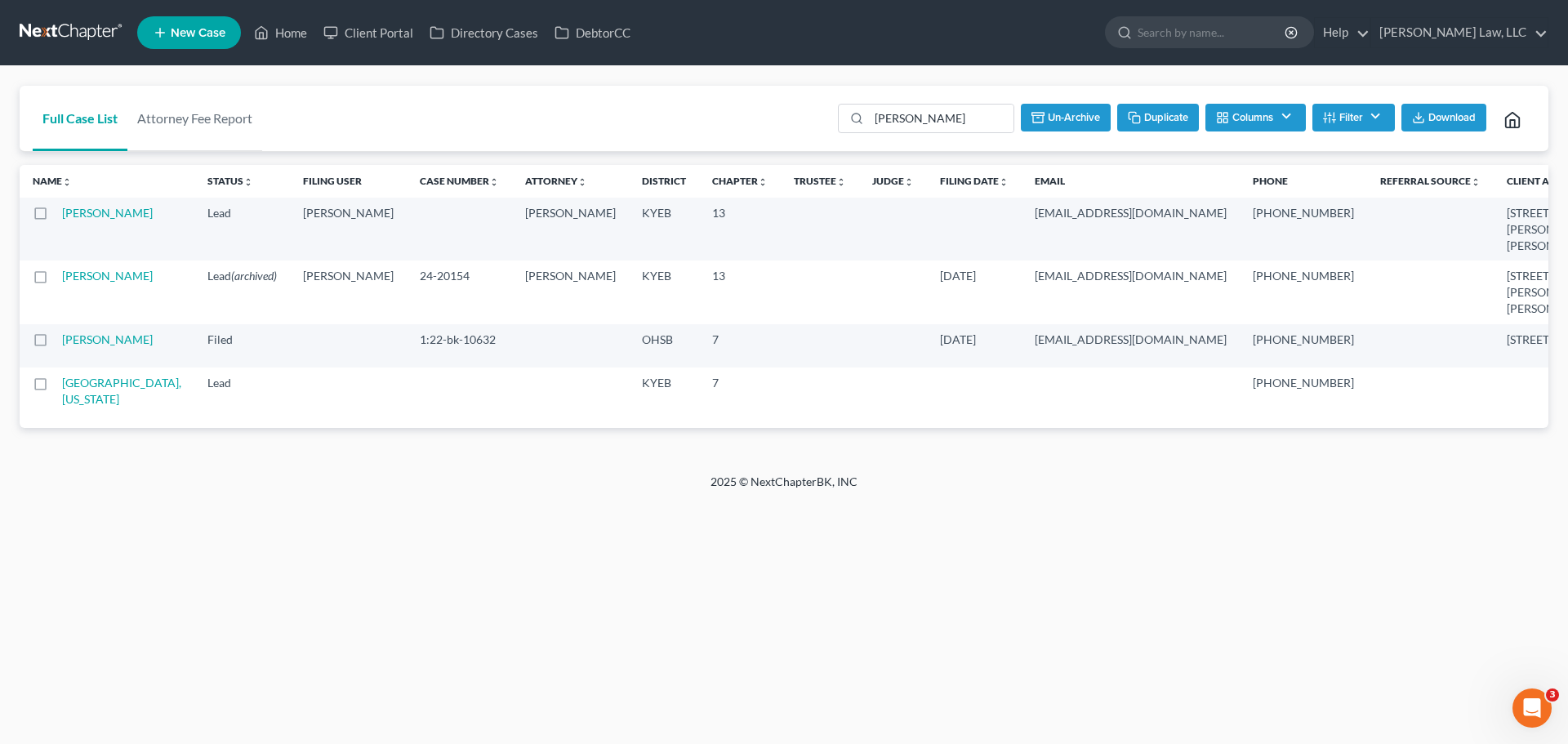
checkbox input "false"
click at [67, 219] on link "[PERSON_NAME]" at bounding box center [106, 212] width 91 height 14
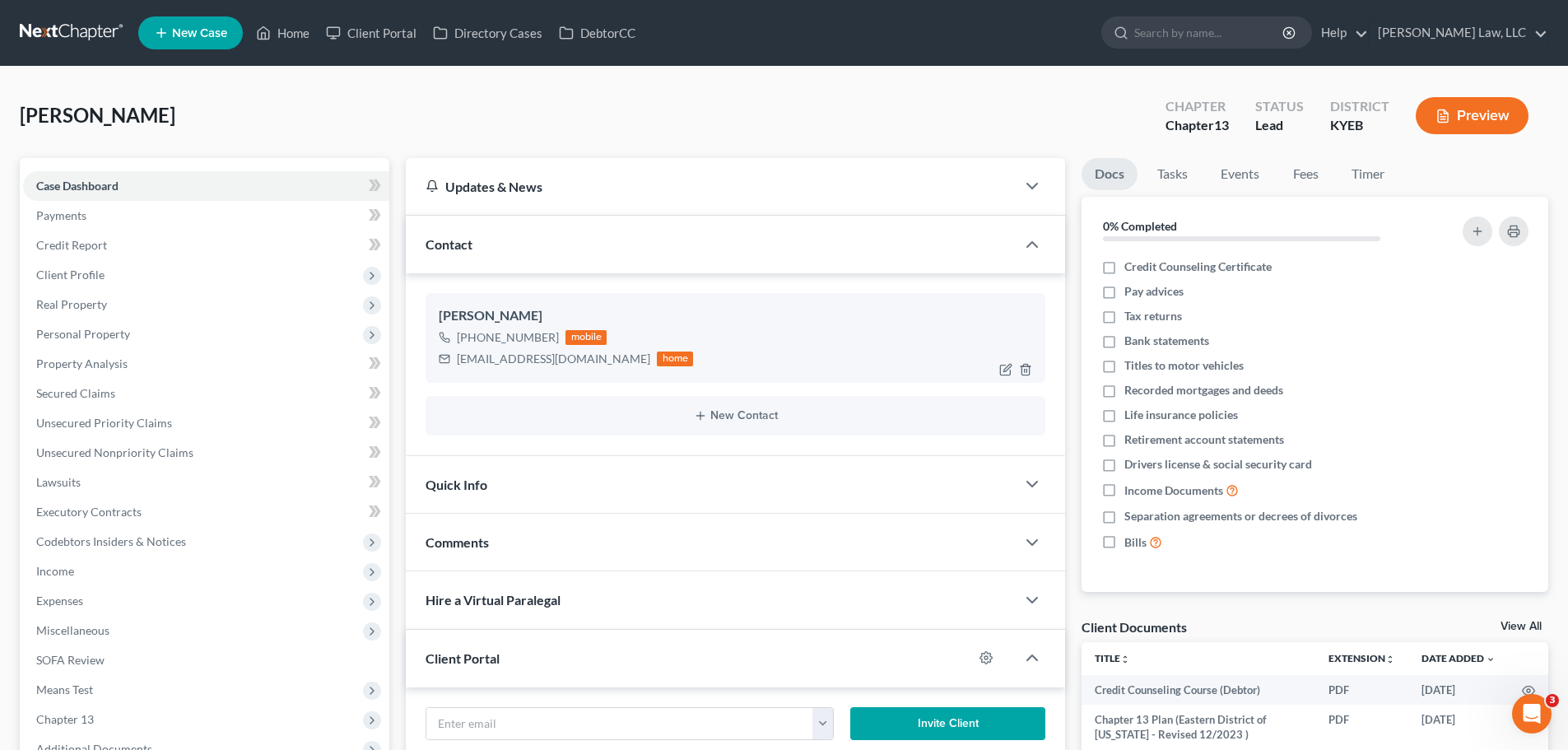
scroll to position [928, 0]
drag, startPoint x: 606, startPoint y: 361, endPoint x: 458, endPoint y: 365, distance: 148.1
click at [458, 365] on div "crazydriver5259@yahoo.com home" at bounding box center [565, 359] width 254 height 22
copy div "[EMAIL_ADDRESS][DOMAIN_NAME]"
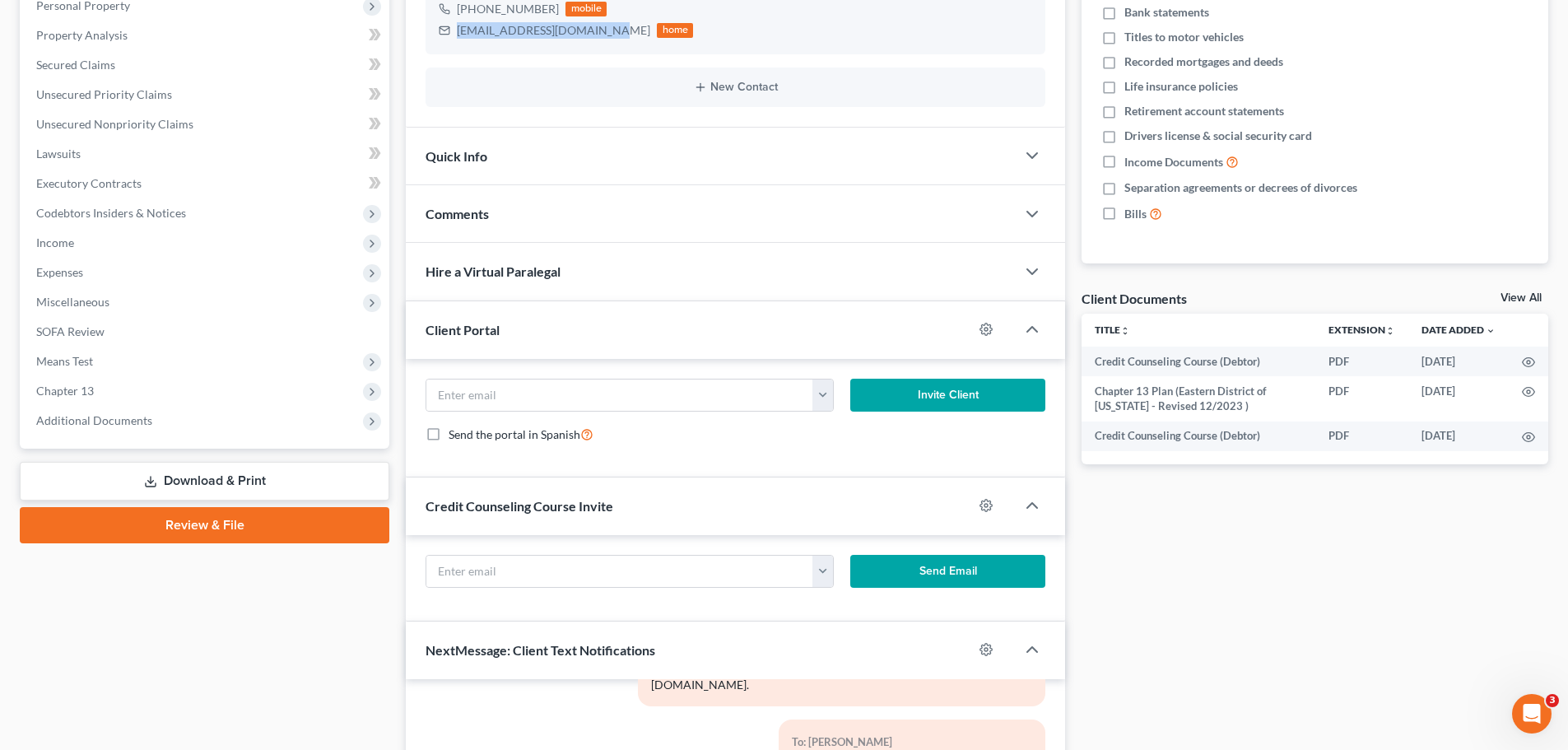
scroll to position [329, 0]
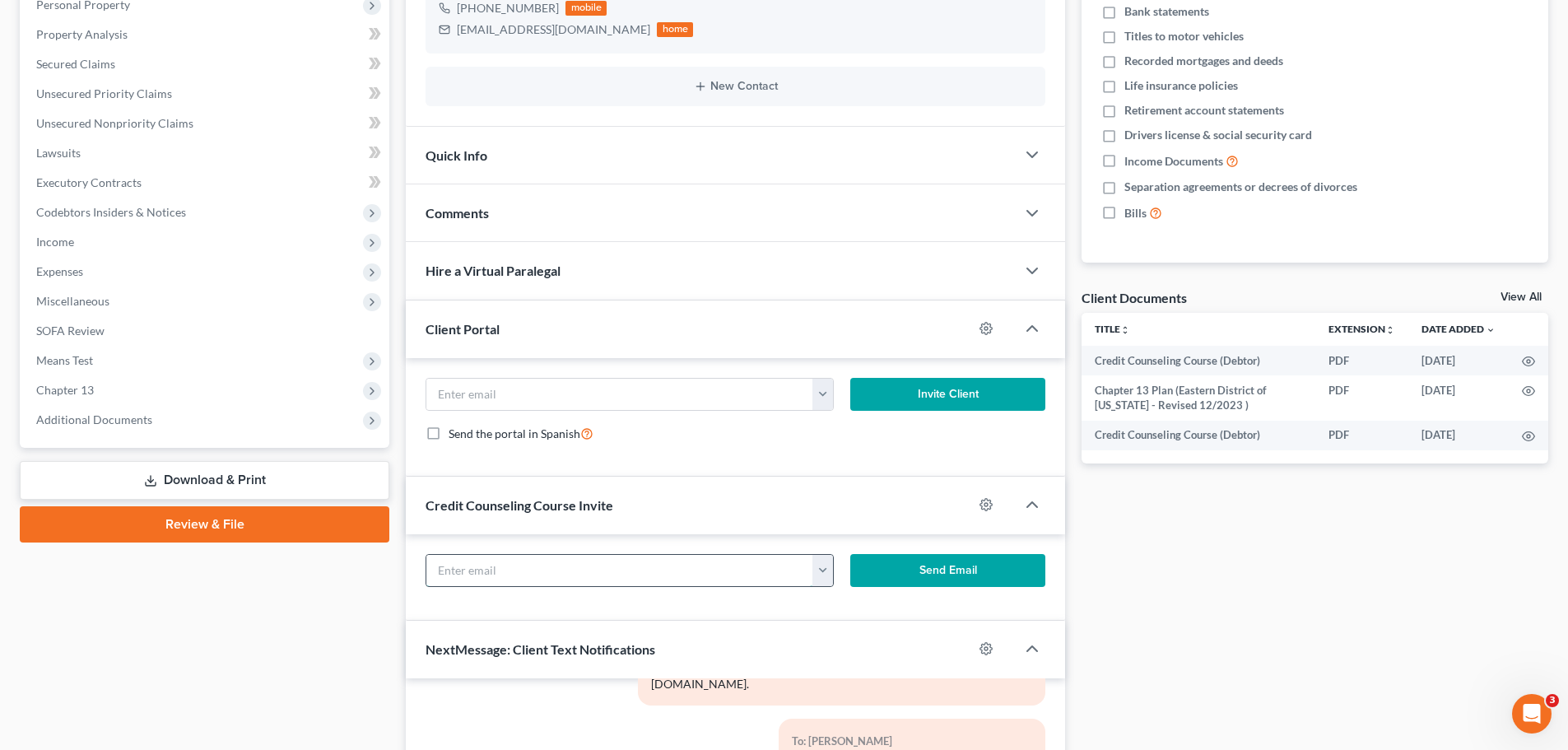
click at [456, 565] on input "text" at bounding box center [619, 570] width 387 height 31
paste input "[EMAIL_ADDRESS][DOMAIN_NAME]"
type input "[EMAIL_ADDRESS][DOMAIN_NAME]"
click at [582, 391] on input "email" at bounding box center [619, 393] width 387 height 31
paste input "[EMAIL_ADDRESS][DOMAIN_NAME]"
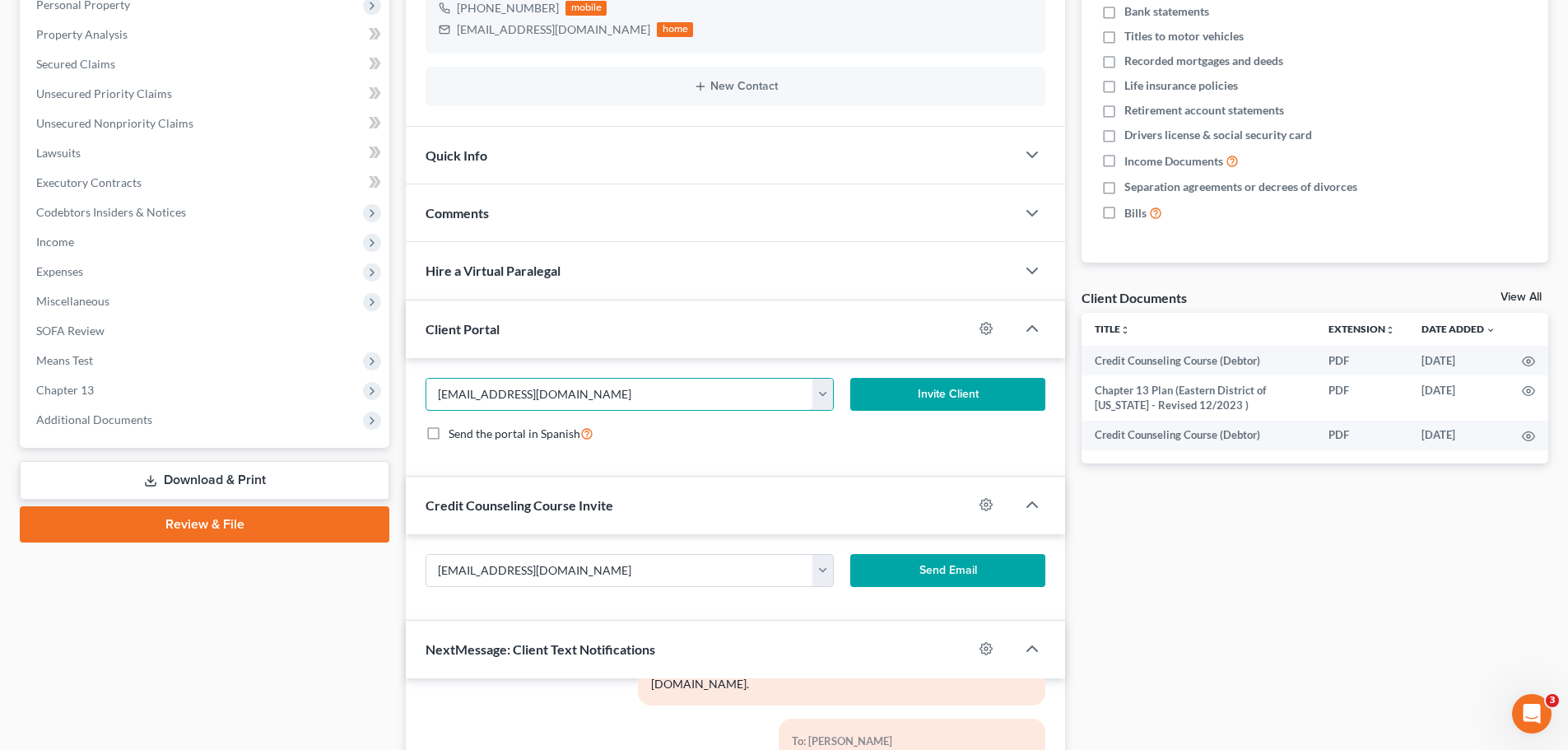
type input "[EMAIL_ADDRESS][DOMAIN_NAME]"
click at [885, 391] on button "Invite Client" at bounding box center [948, 394] width 196 height 33
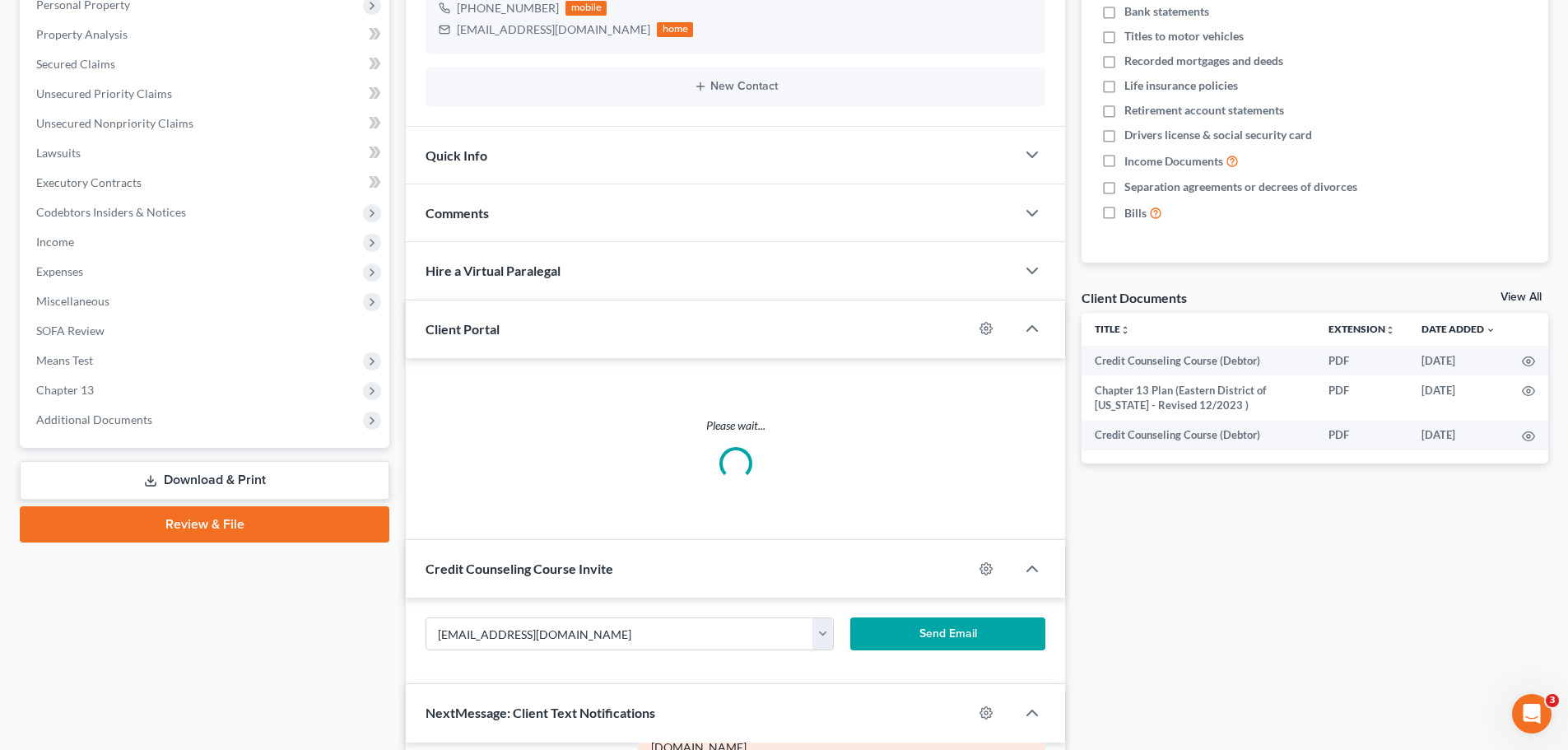
click at [904, 623] on button "Send Email" at bounding box center [948, 633] width 196 height 33
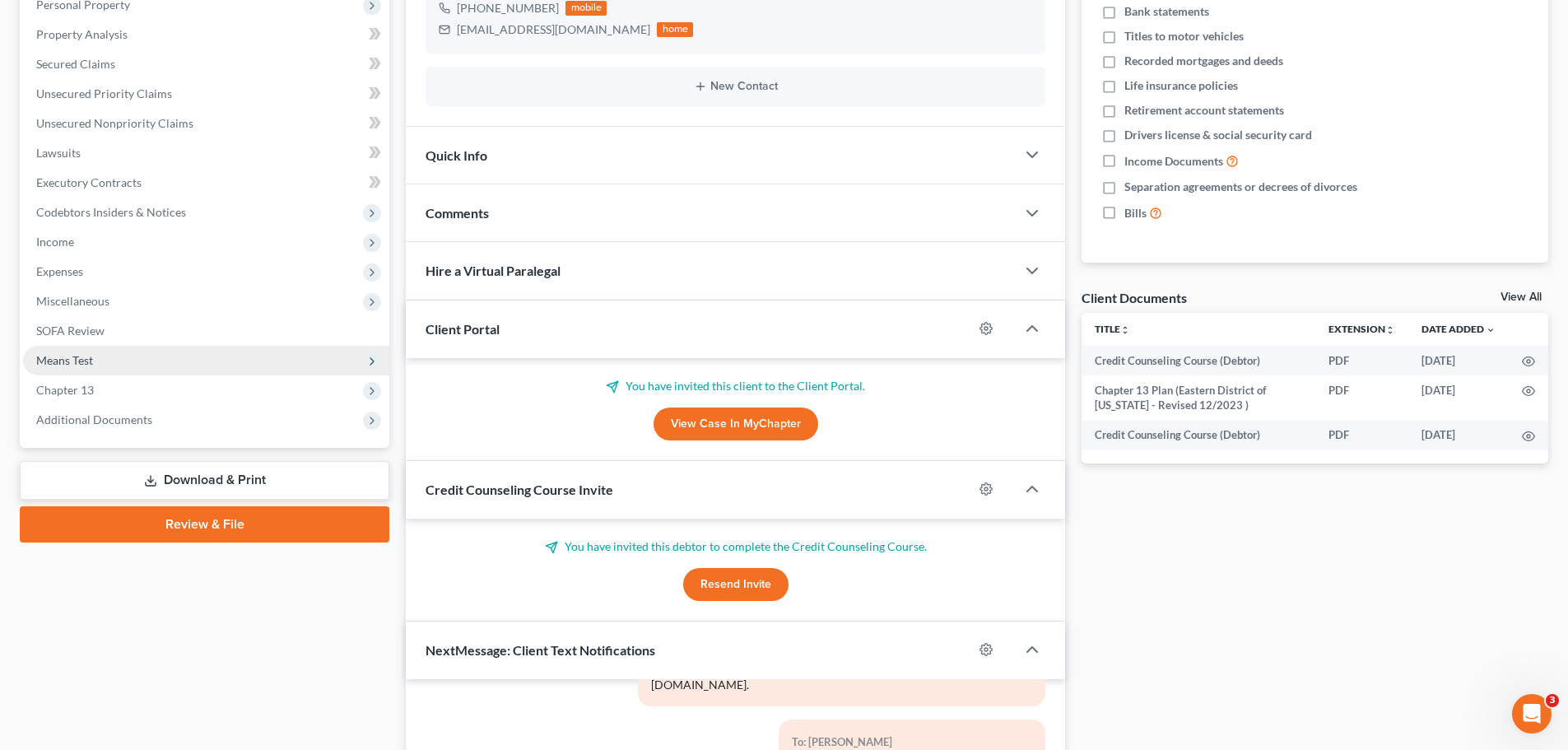
scroll to position [0, 0]
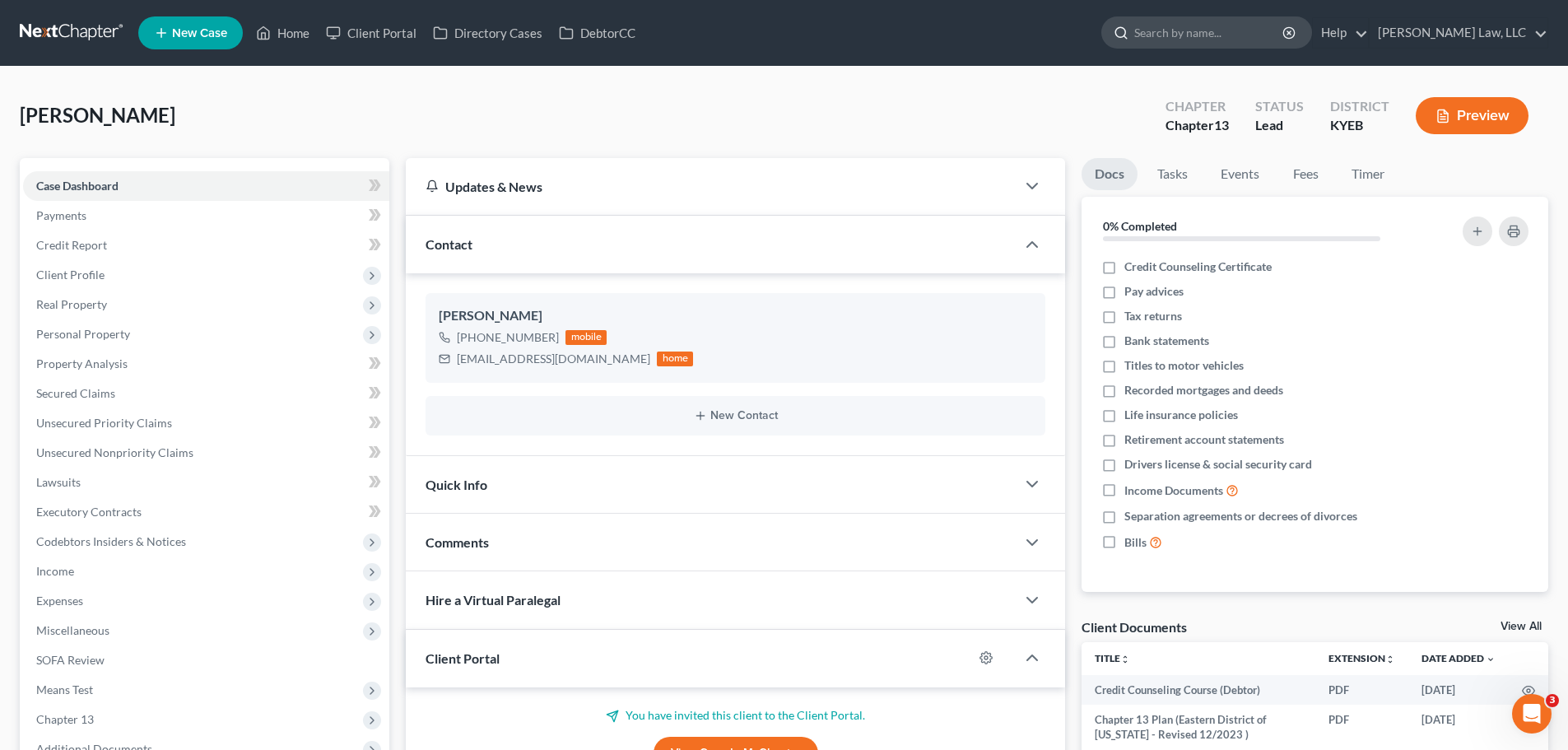
click at [1199, 35] on input "search" at bounding box center [1210, 32] width 150 height 30
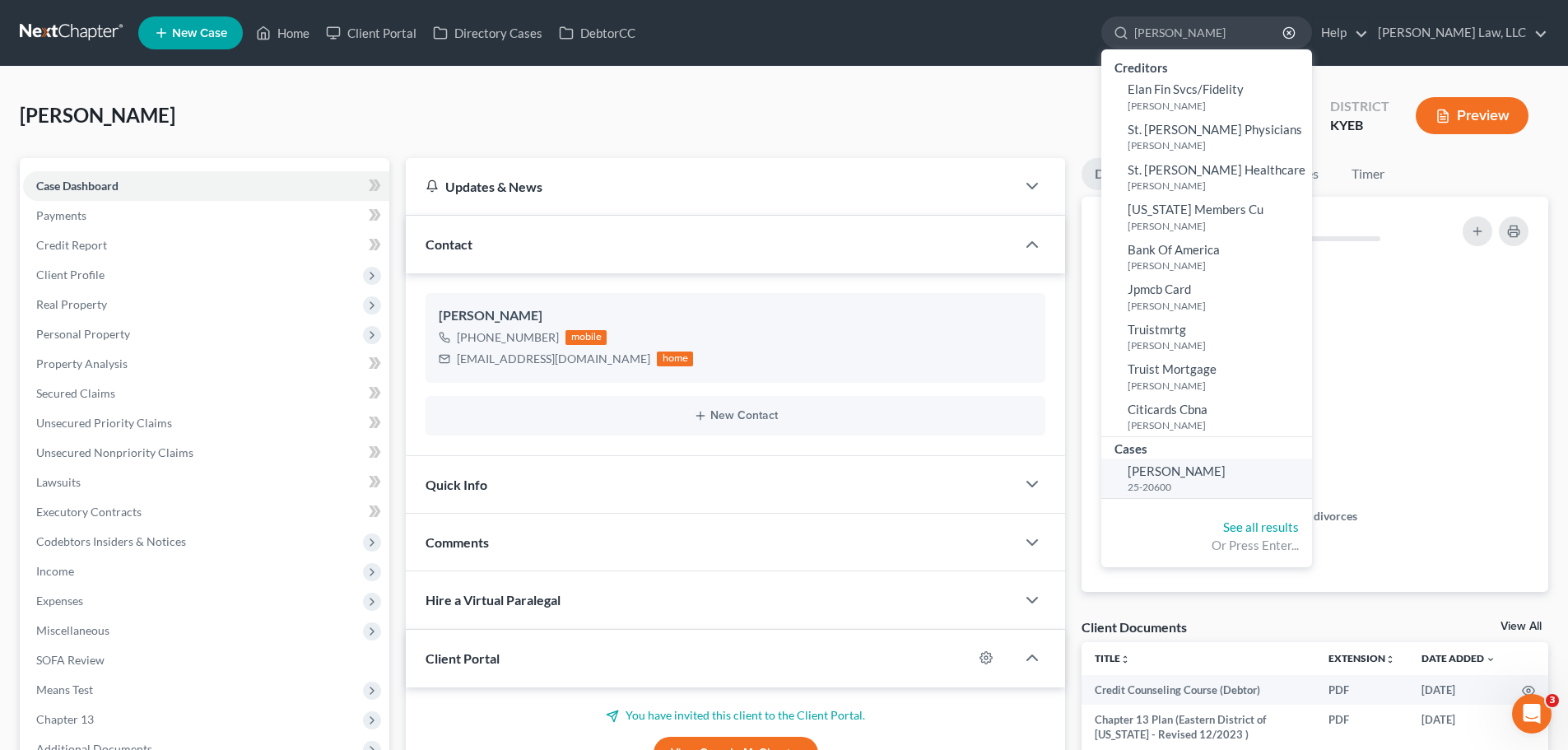
type input "elsner"
click at [1185, 471] on span "Elsner, Andrew" at bounding box center [1177, 471] width 98 height 15
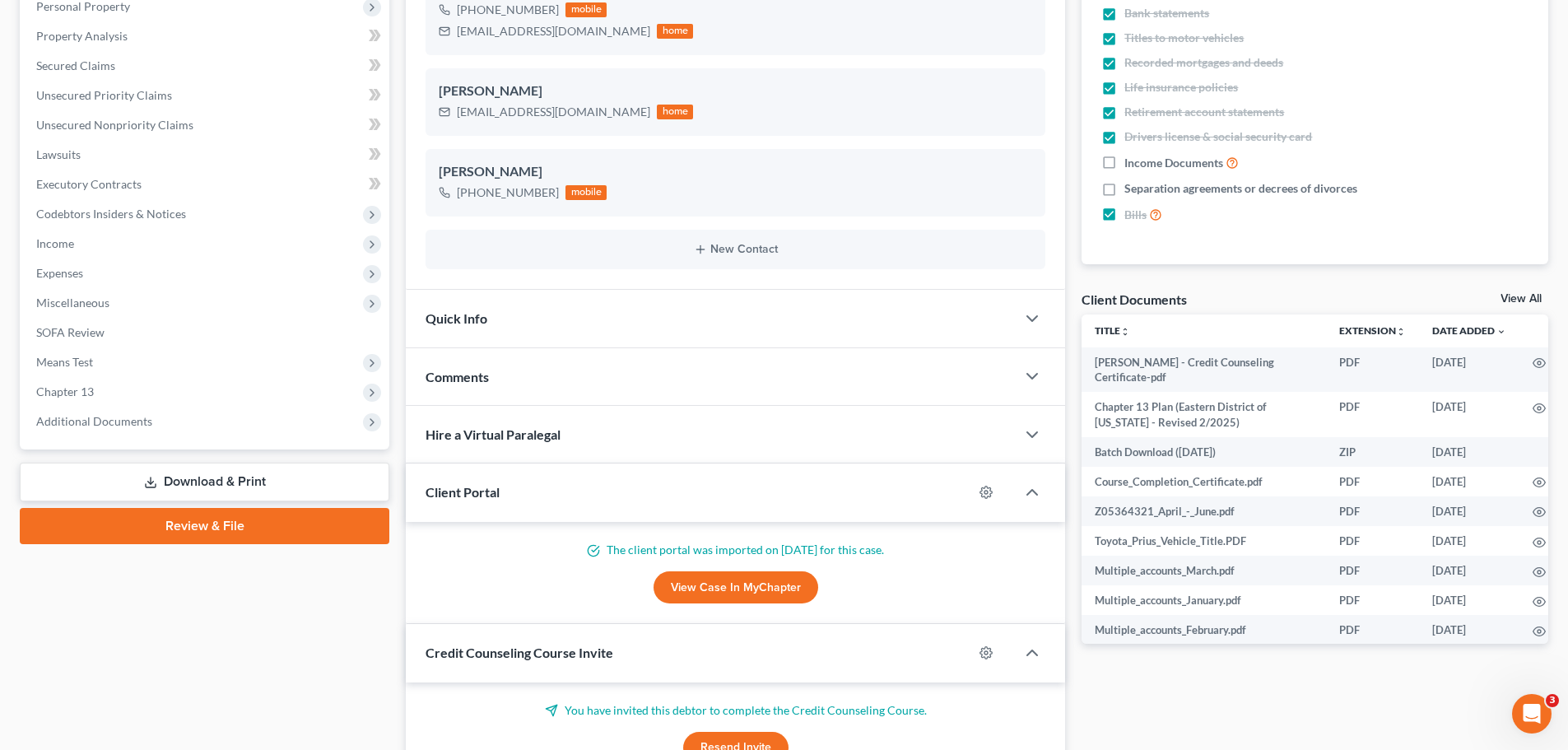
scroll to position [329, 0]
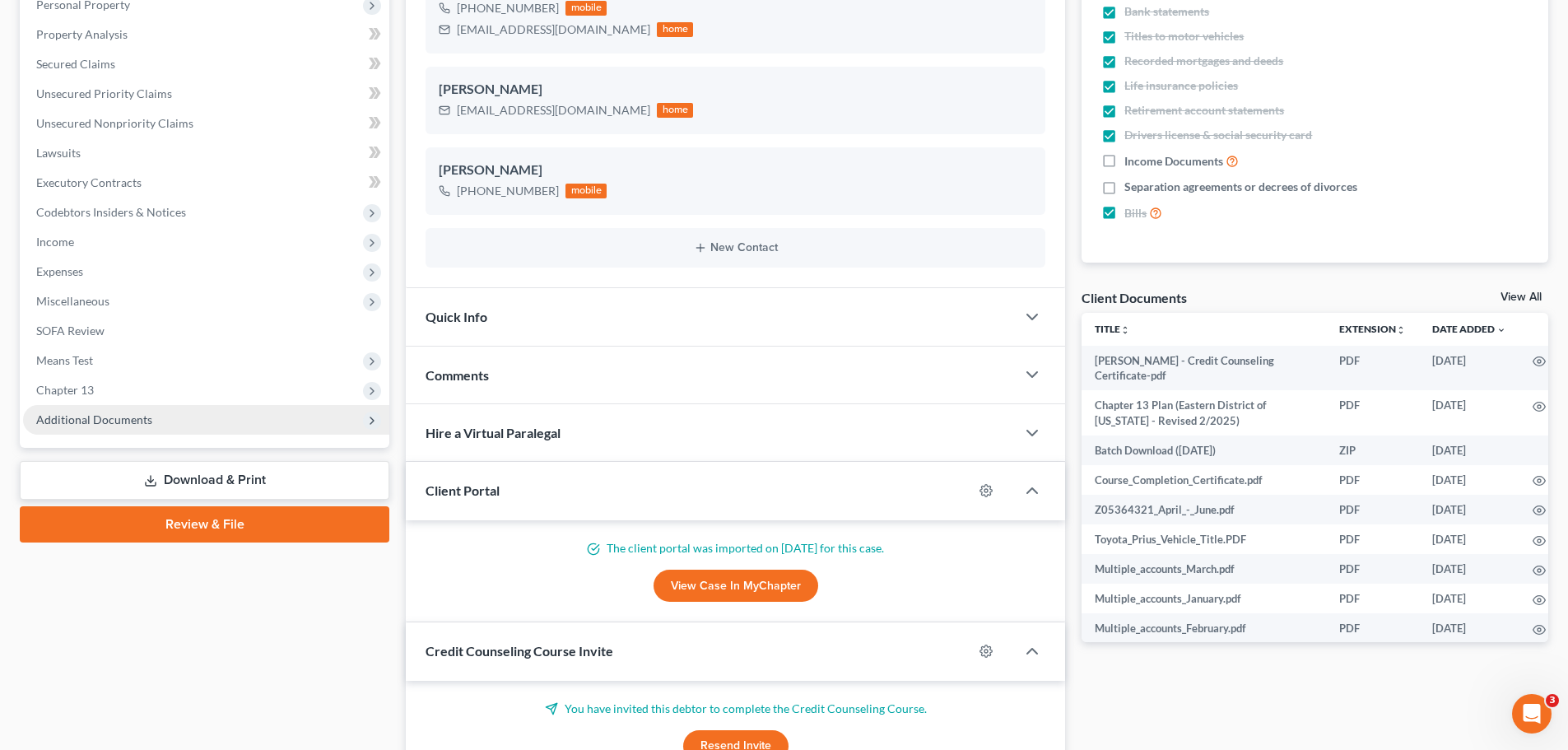
click at [81, 423] on span "Additional Documents" at bounding box center [93, 419] width 116 height 14
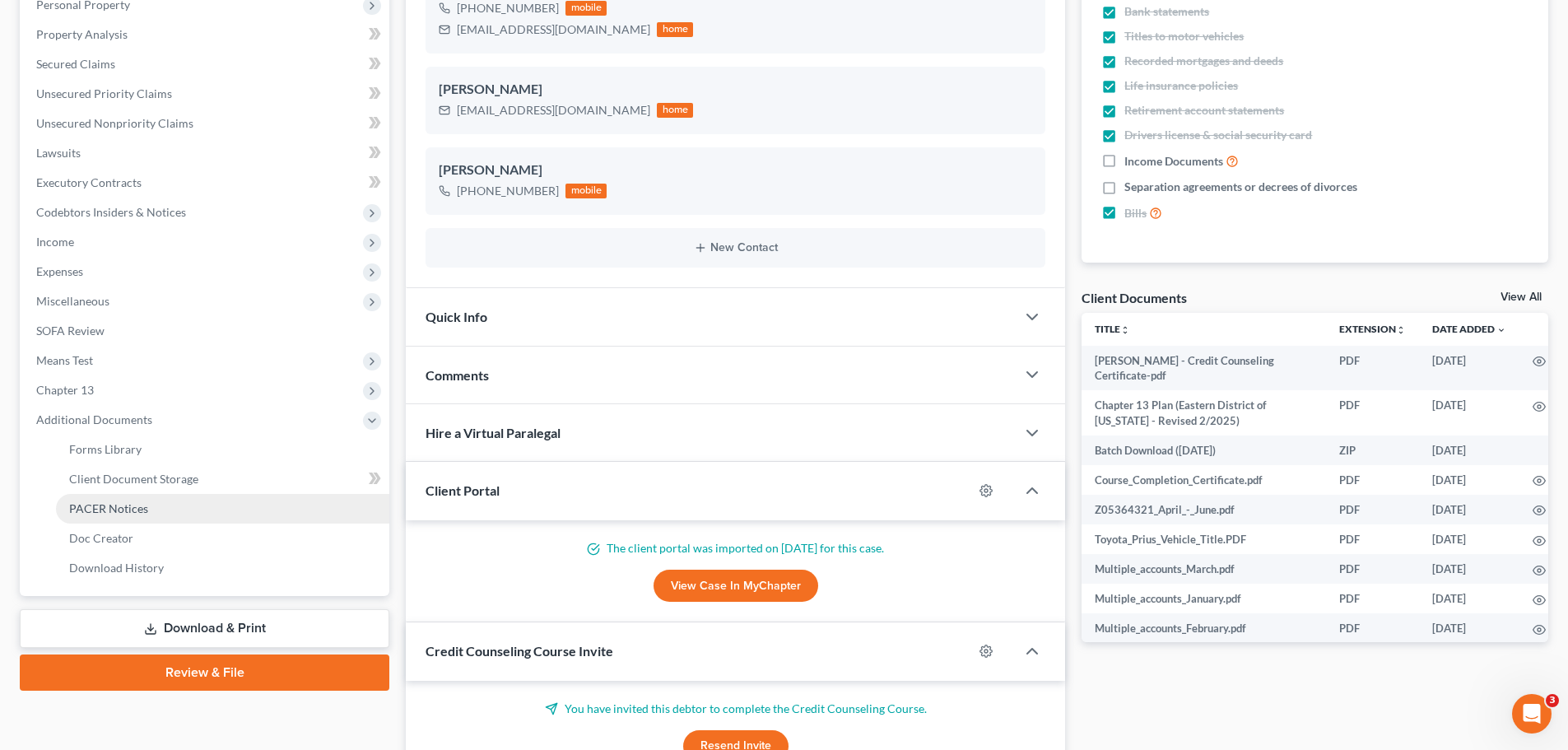
click at [83, 512] on span "PACER Notices" at bounding box center [108, 508] width 79 height 14
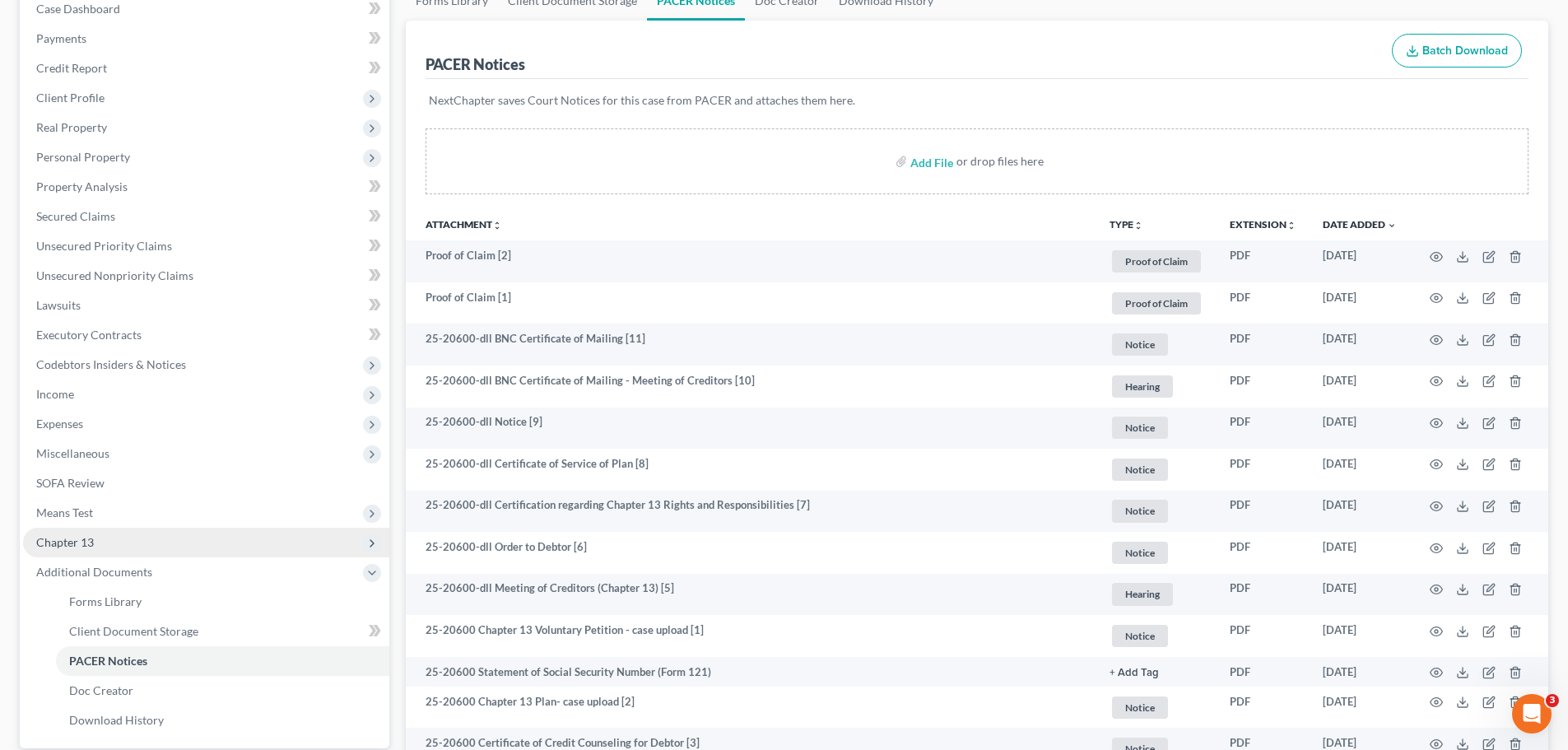
scroll to position [247, 0]
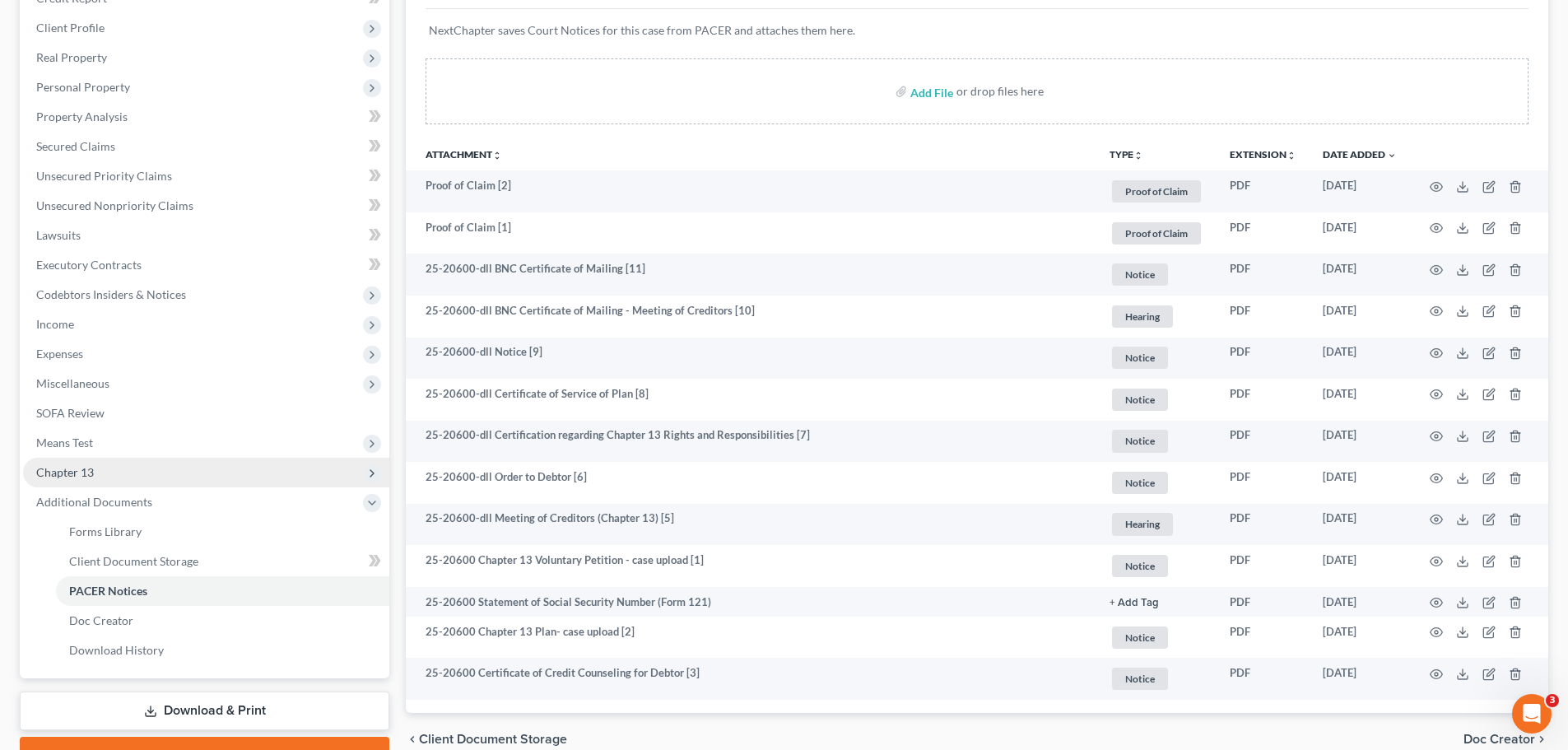
click at [103, 461] on span "Chapter 13" at bounding box center [205, 471] width 366 height 29
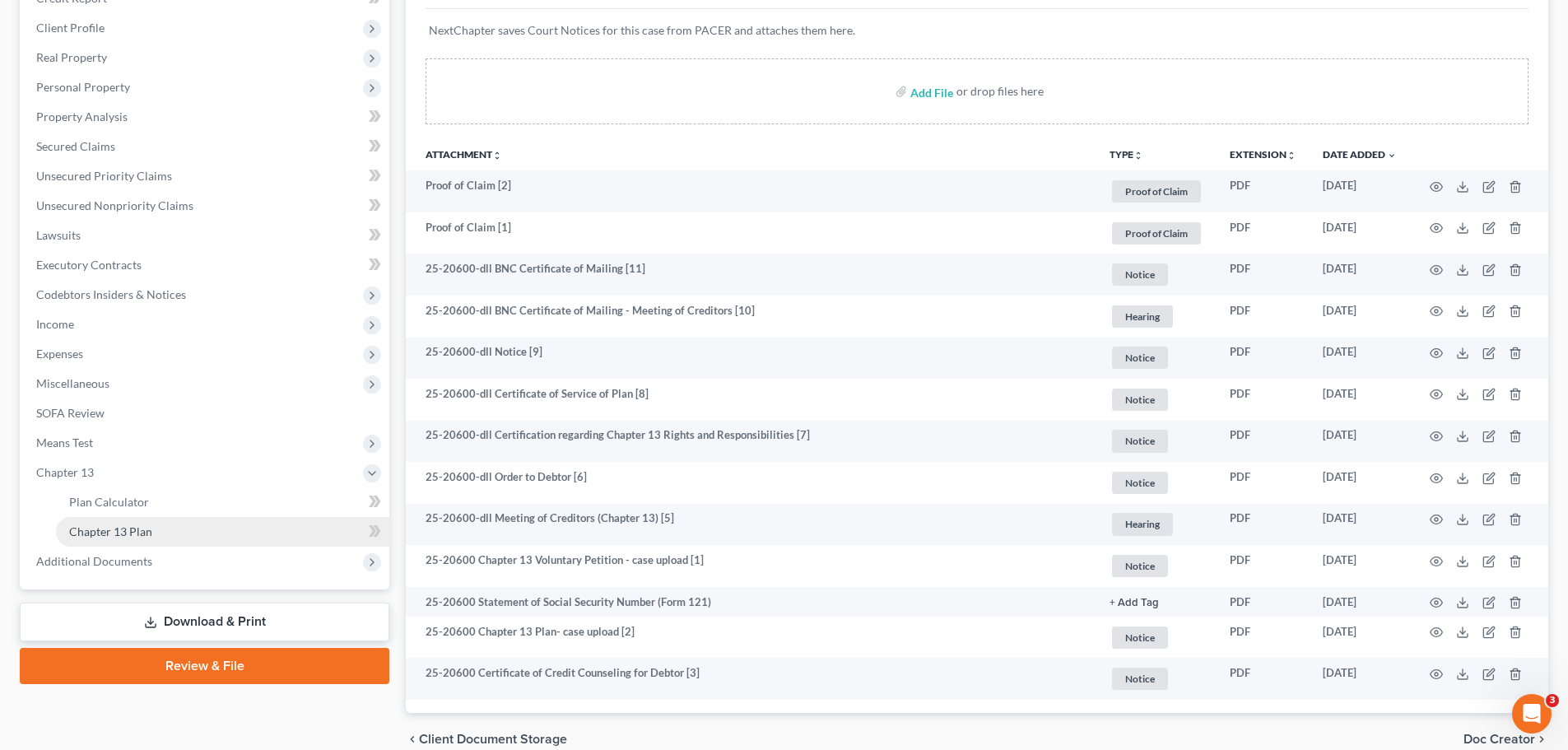
click at [117, 518] on link "Chapter 13 Plan" at bounding box center [222, 531] width 333 height 29
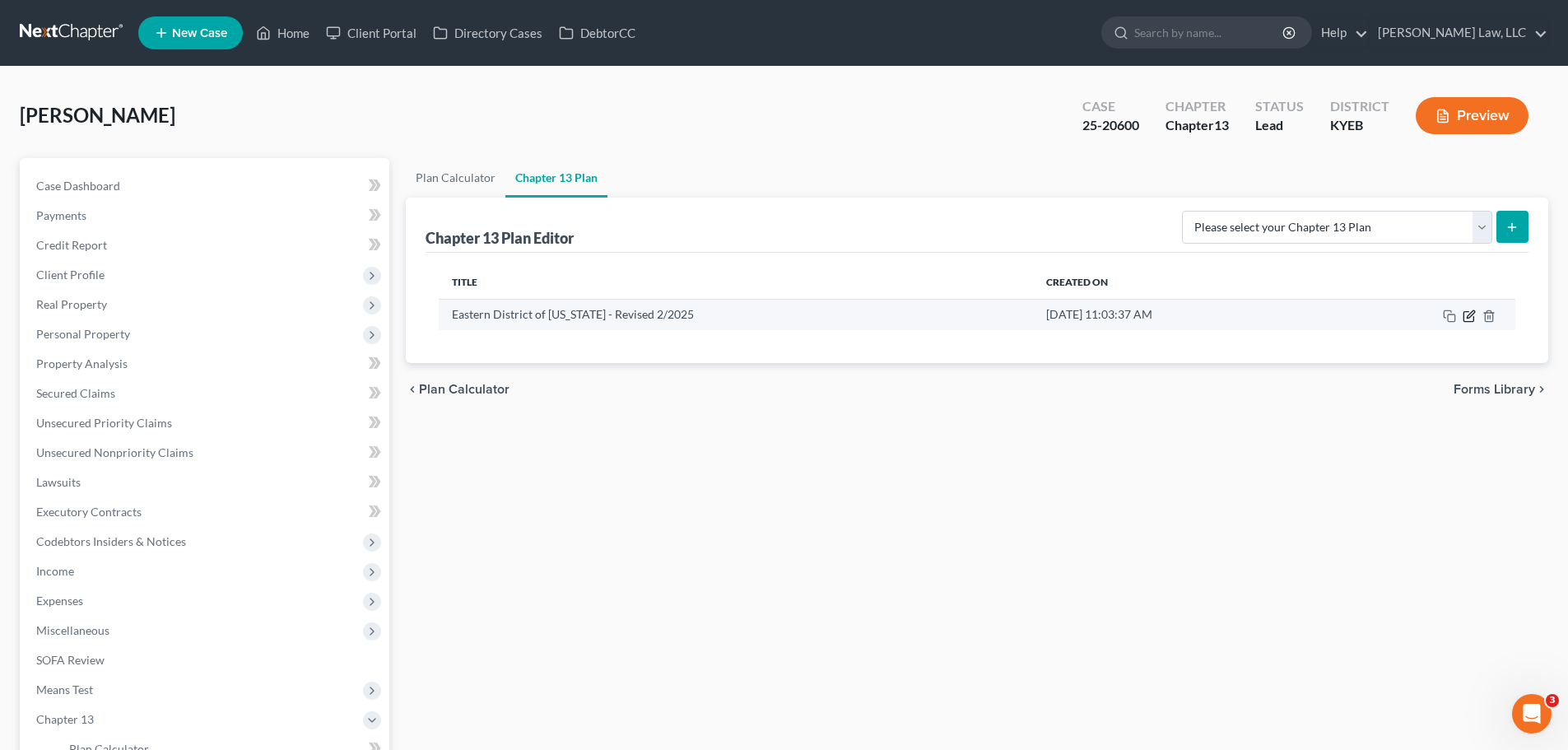
click at [1471, 315] on icon "button" at bounding box center [1470, 314] width 8 height 8
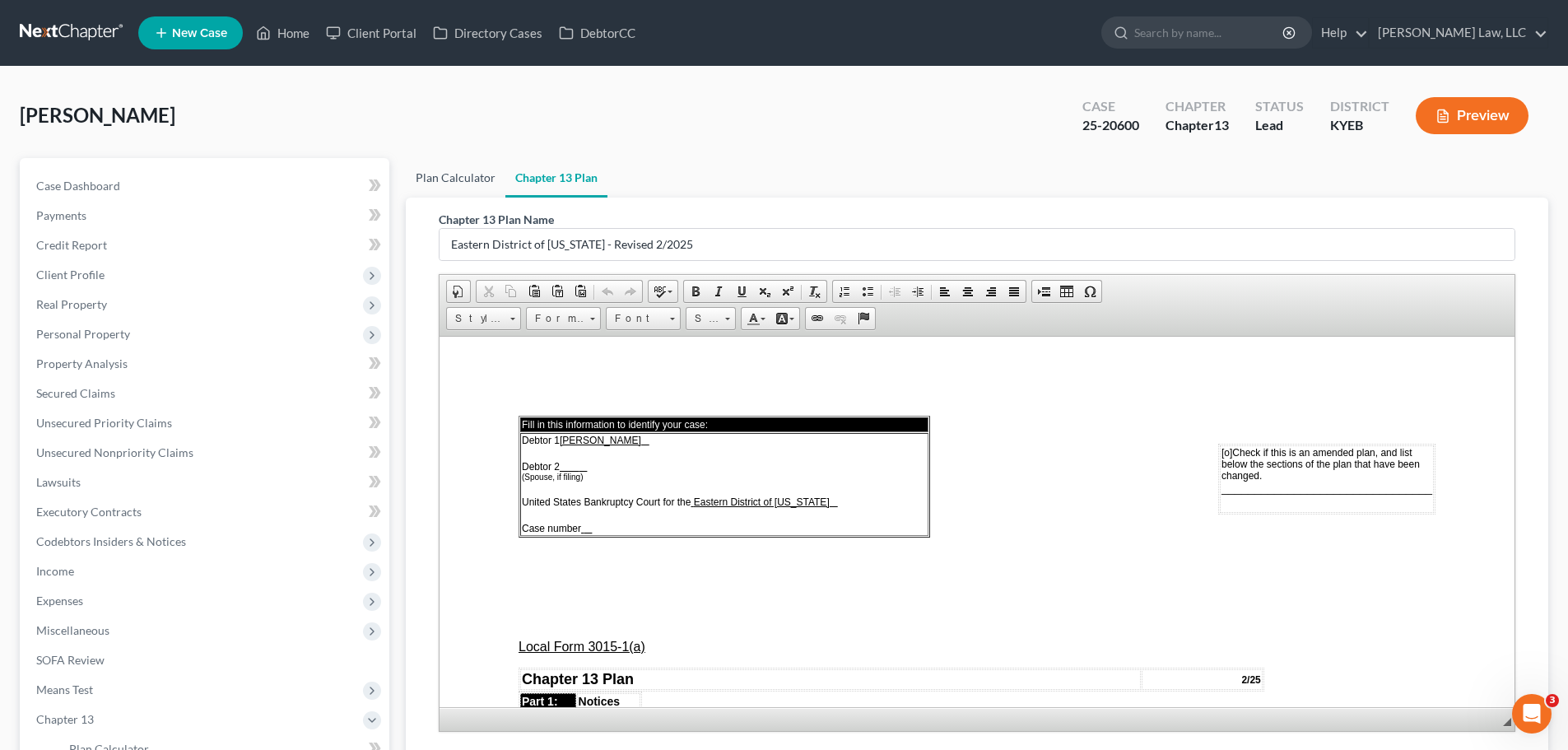
click at [420, 182] on link "Plan Calculator" at bounding box center [455, 178] width 100 height 40
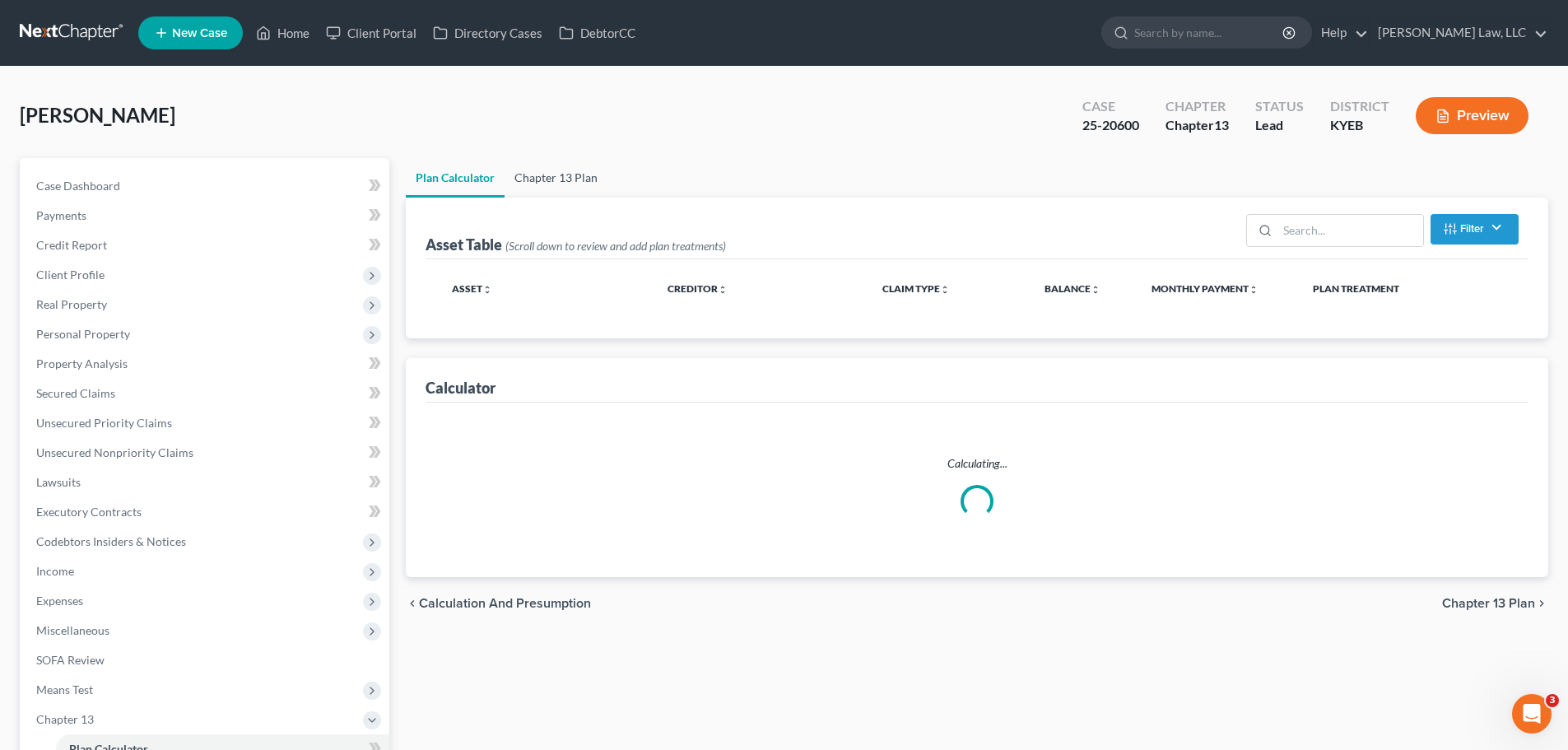
click at [543, 181] on link "Chapter 13 Plan" at bounding box center [555, 178] width 103 height 40
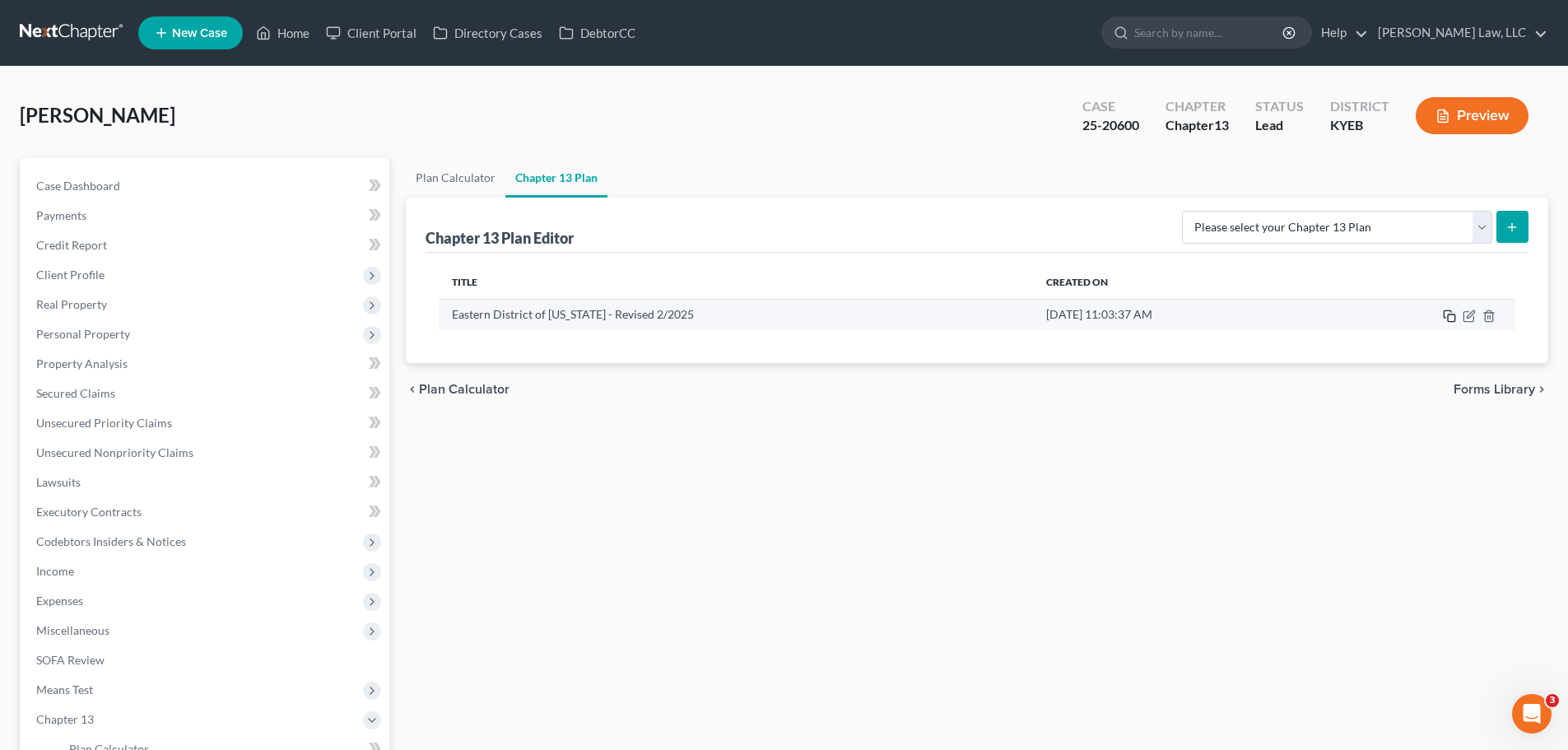
click at [1443, 315] on td at bounding box center [1419, 314] width 189 height 31
click at [1448, 315] on rect "button" at bounding box center [1451, 318] width 8 height 8
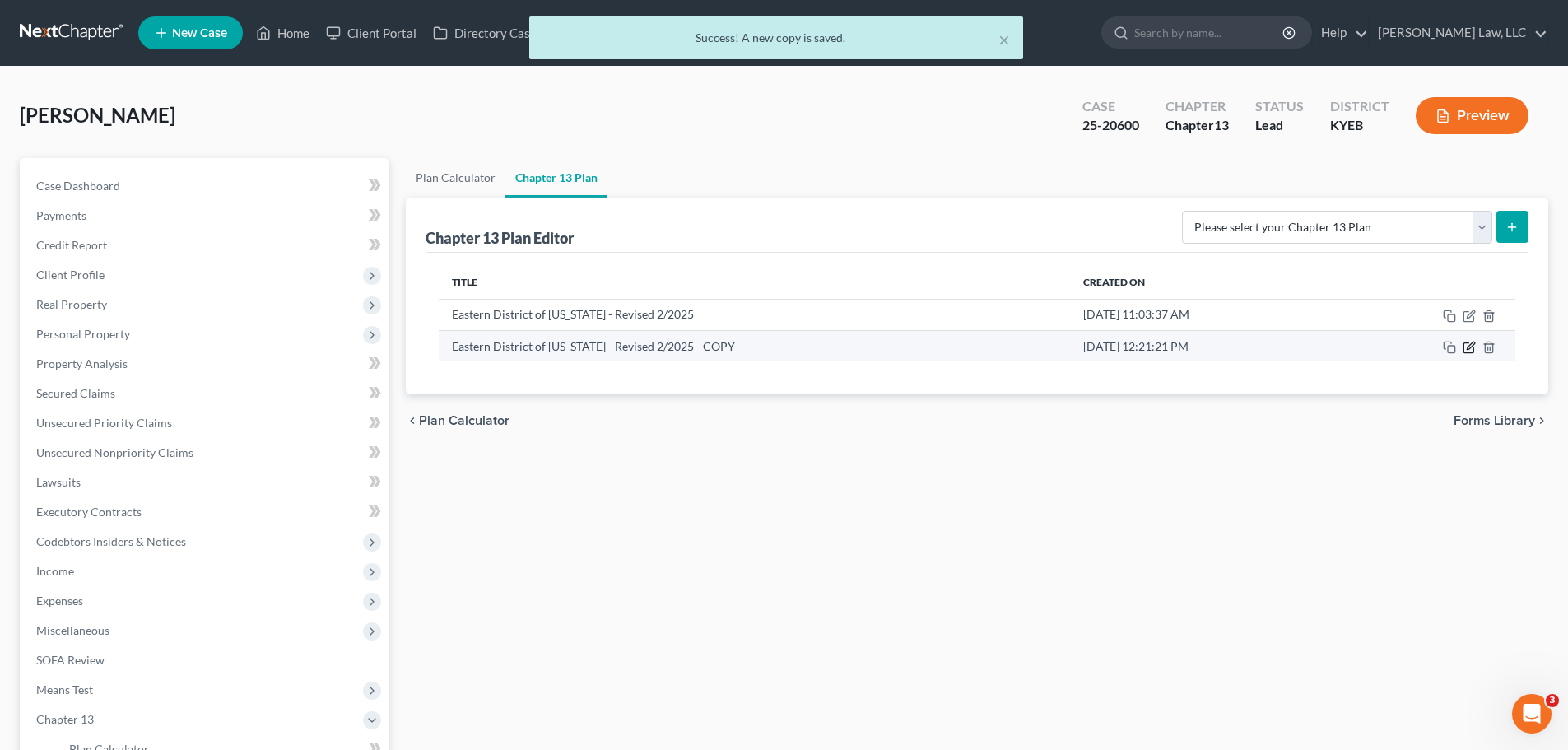
click at [1472, 348] on icon "button" at bounding box center [1469, 347] width 13 height 13
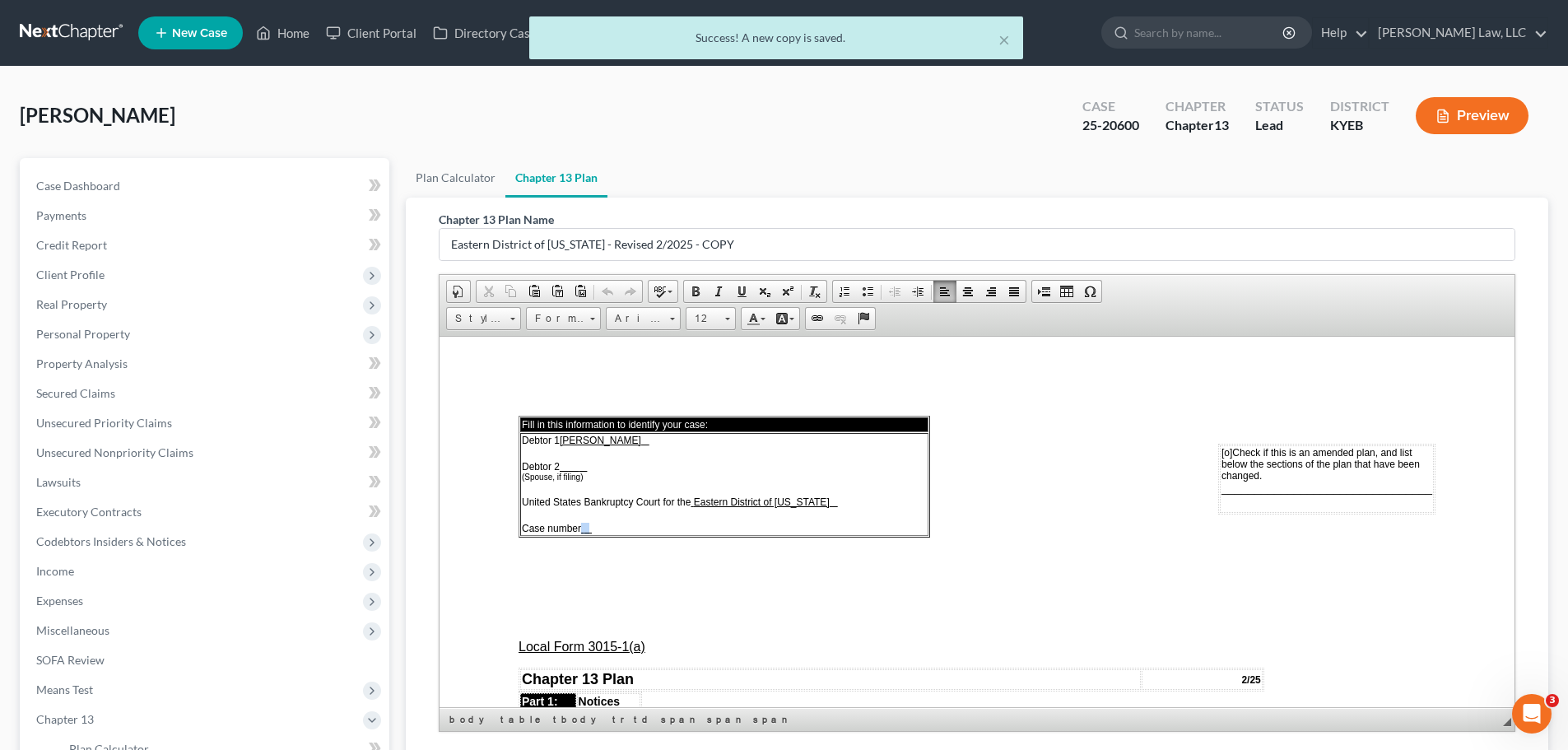
click at [581, 529] on td "Debtor 1 Andrew Jared Elsner Debtor 2 (Spouse, if filing) United States Bankrup…" at bounding box center [724, 483] width 408 height 103
click at [595, 529] on td "Debtor 1 Andrew Jared Elsner Debtor 2 (Spouse, if filing) United States Bankrup…" at bounding box center [724, 483] width 408 height 103
drag, startPoint x: 595, startPoint y: 526, endPoint x: 580, endPoint y: 523, distance: 15.3
click at [580, 523] on td "Debtor 1 Andrew Jared Elsner Debtor 2 (Spouse, if filing) United States Bankrup…" at bounding box center [724, 483] width 408 height 103
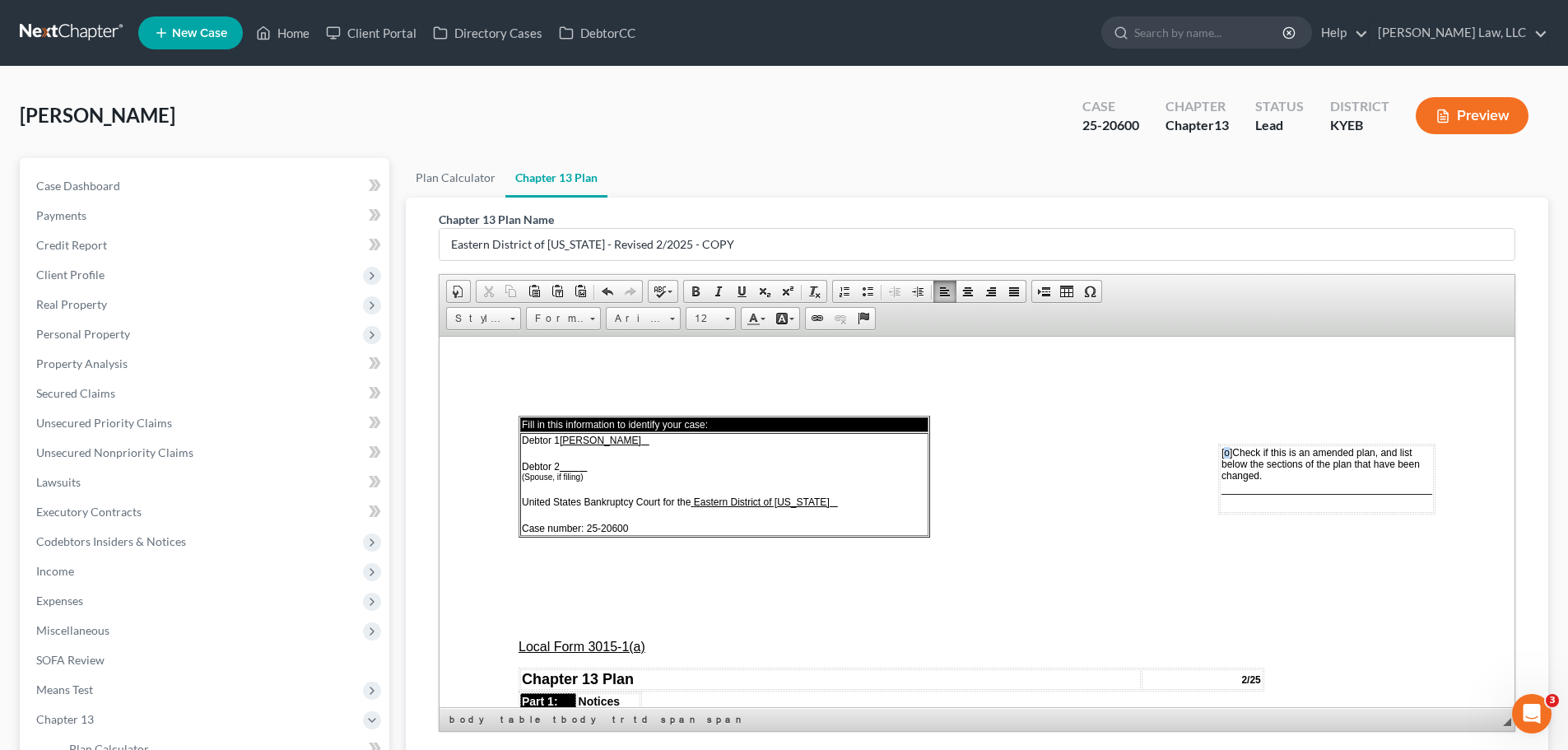
click at [1221, 451] on span "[o]" at bounding box center [1226, 452] width 10 height 11
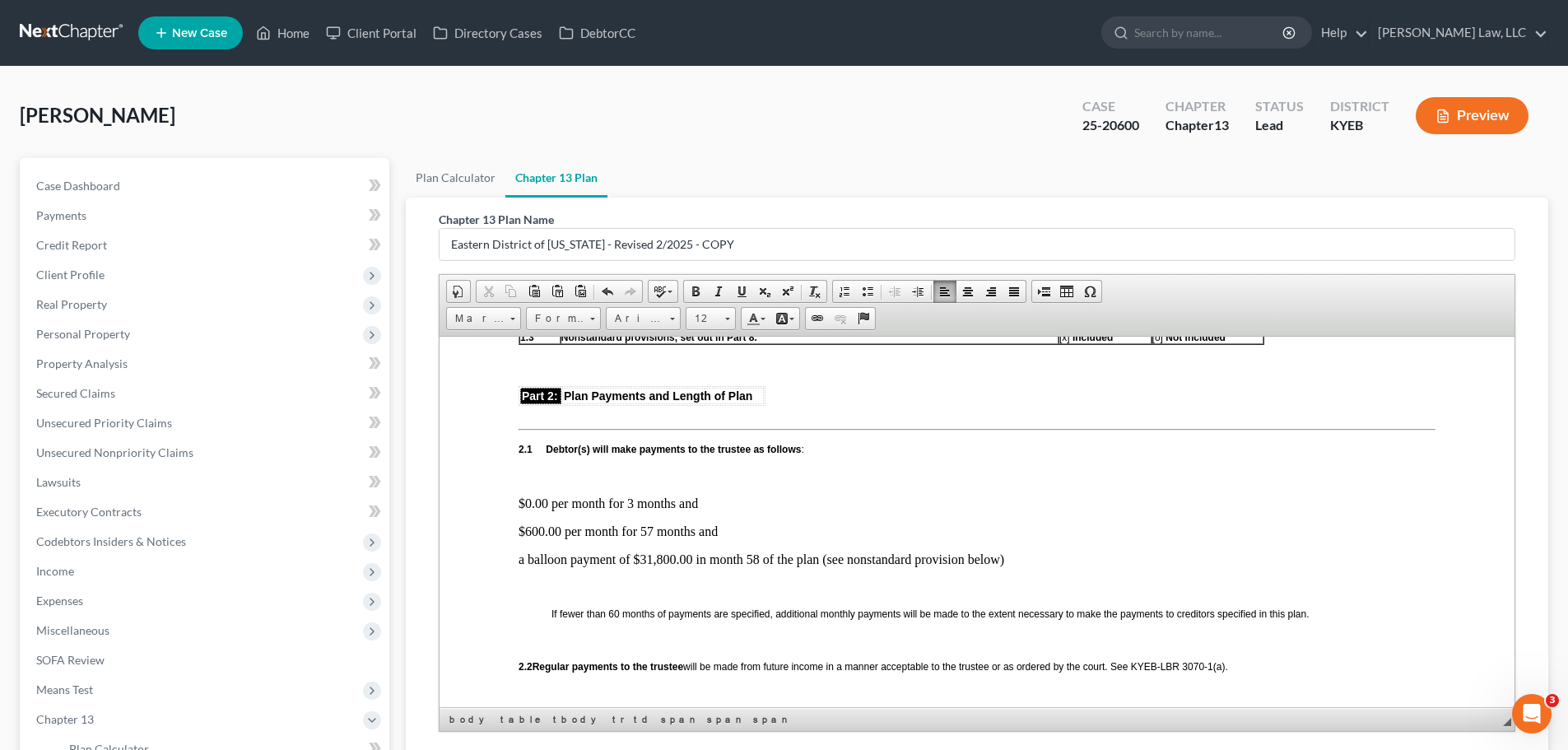
scroll to position [823, 0]
